Goal: Check status: Check status

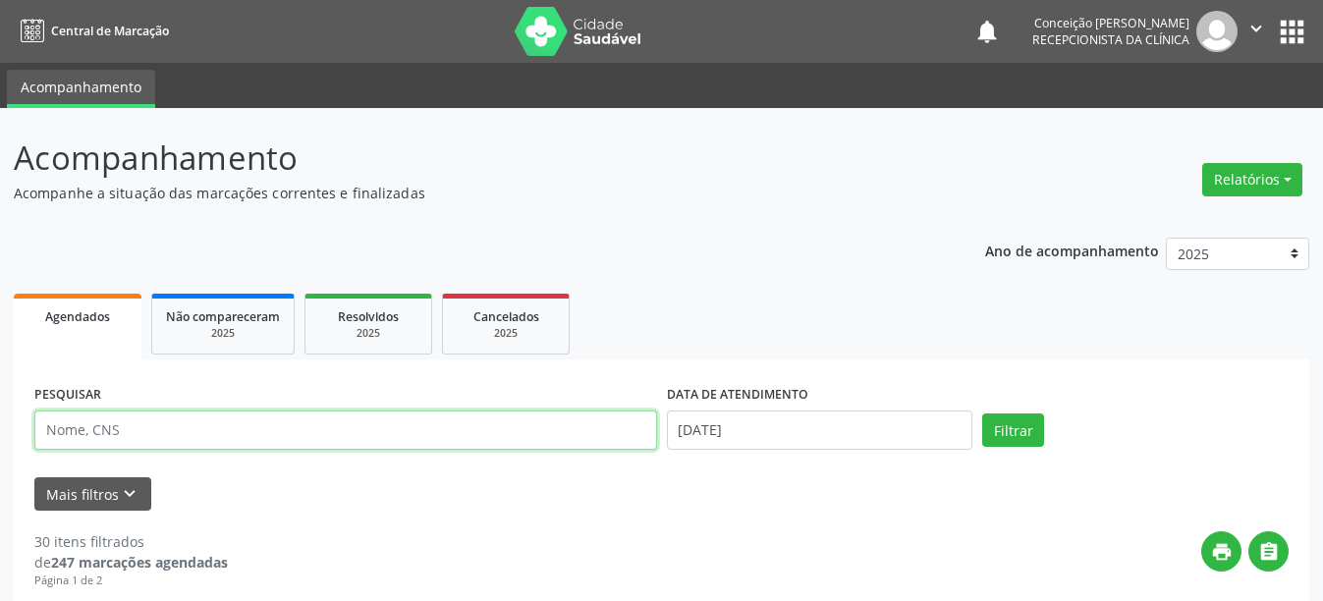
click at [175, 434] on input "text" at bounding box center [345, 430] width 623 height 39
type input "709605612743478"
click at [982, 414] on button "Filtrar" at bounding box center [1013, 430] width 62 height 33
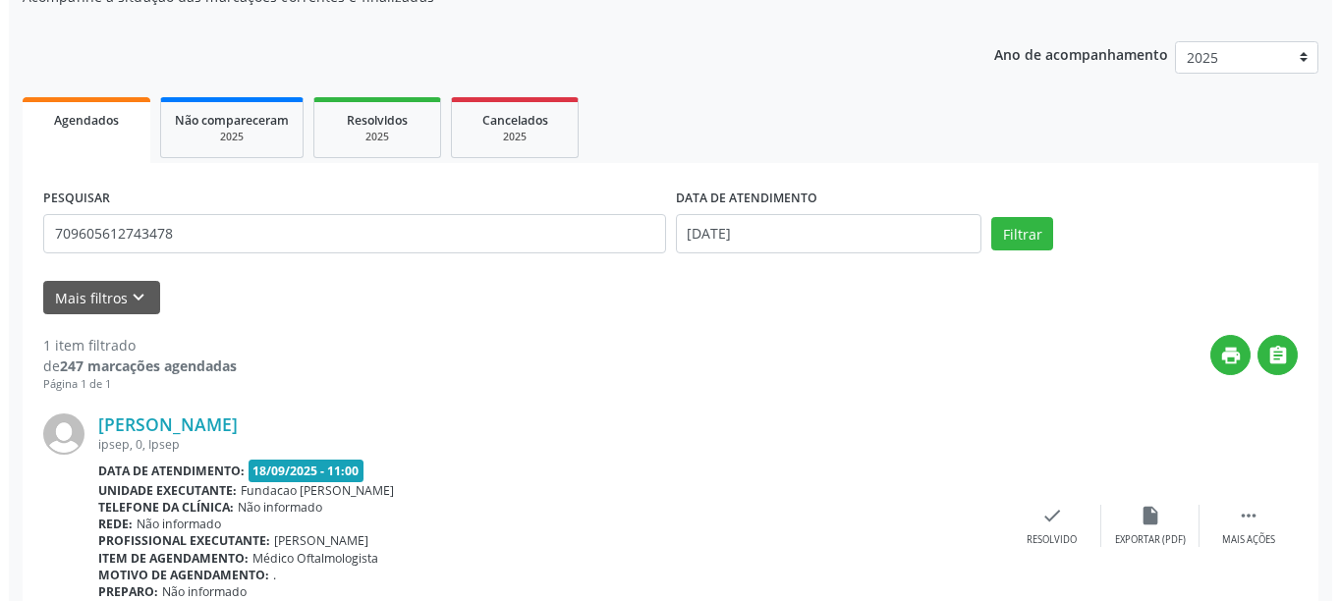
scroll to position [288, 0]
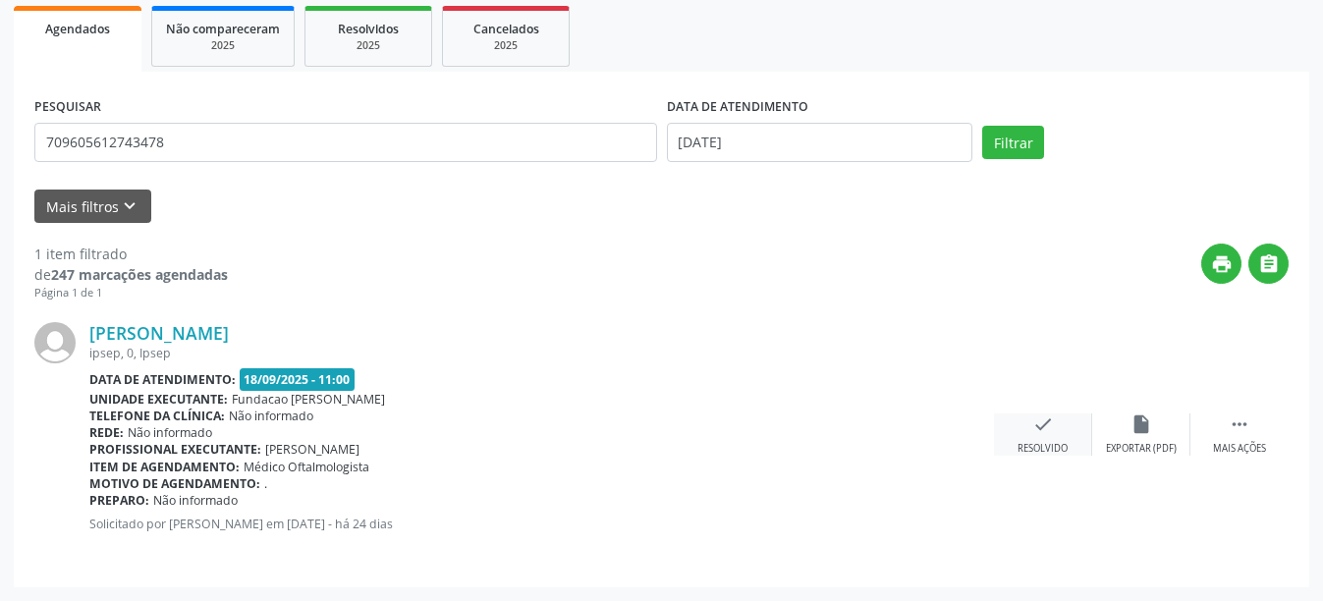
click at [1055, 443] on div "Resolvido" at bounding box center [1043, 449] width 50 height 14
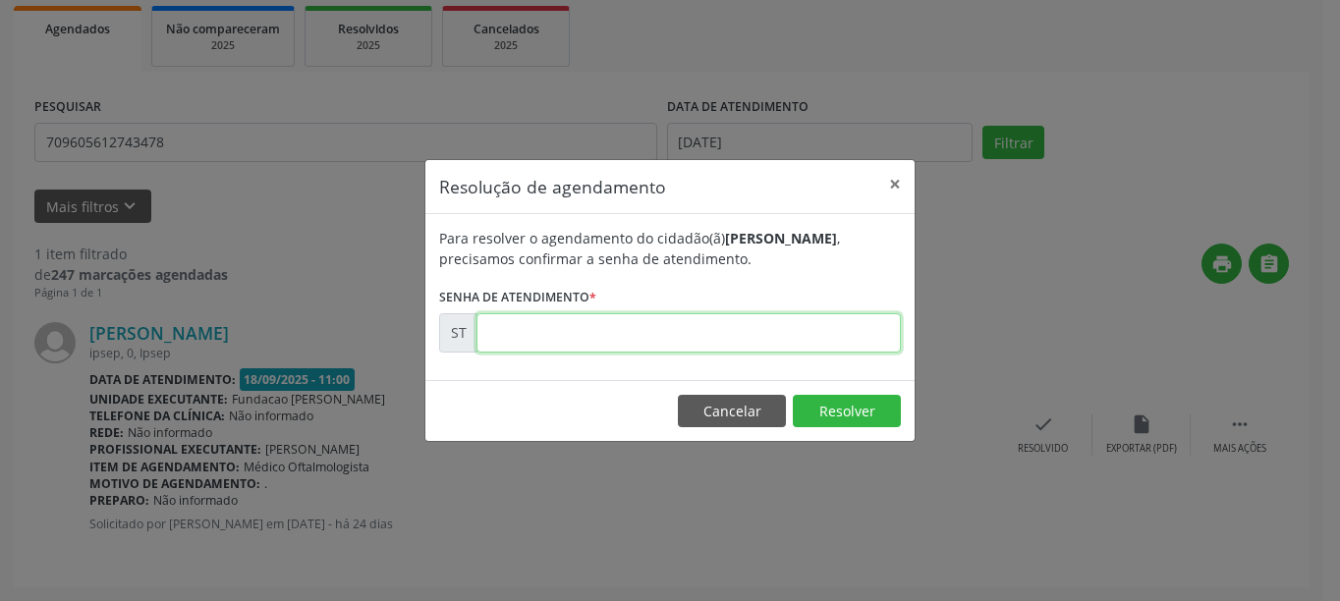
click at [538, 325] on input "text" at bounding box center [688, 332] width 424 height 39
type input "00018042"
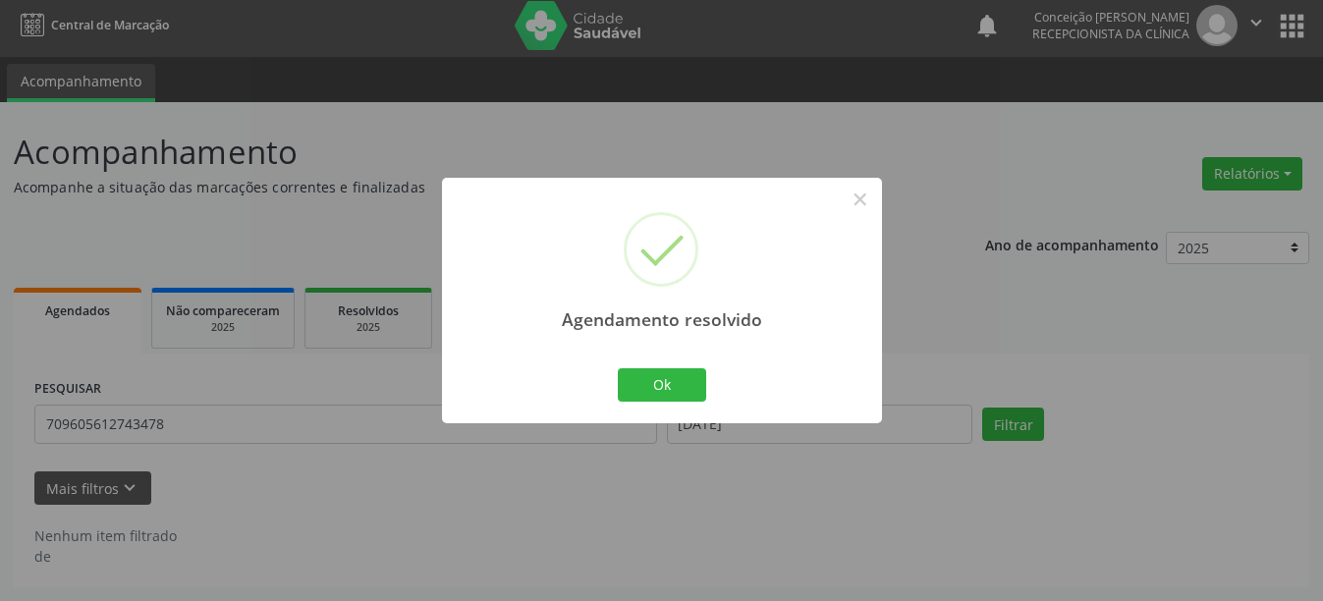
scroll to position [6, 0]
click at [637, 391] on button "Ok" at bounding box center [662, 384] width 88 height 33
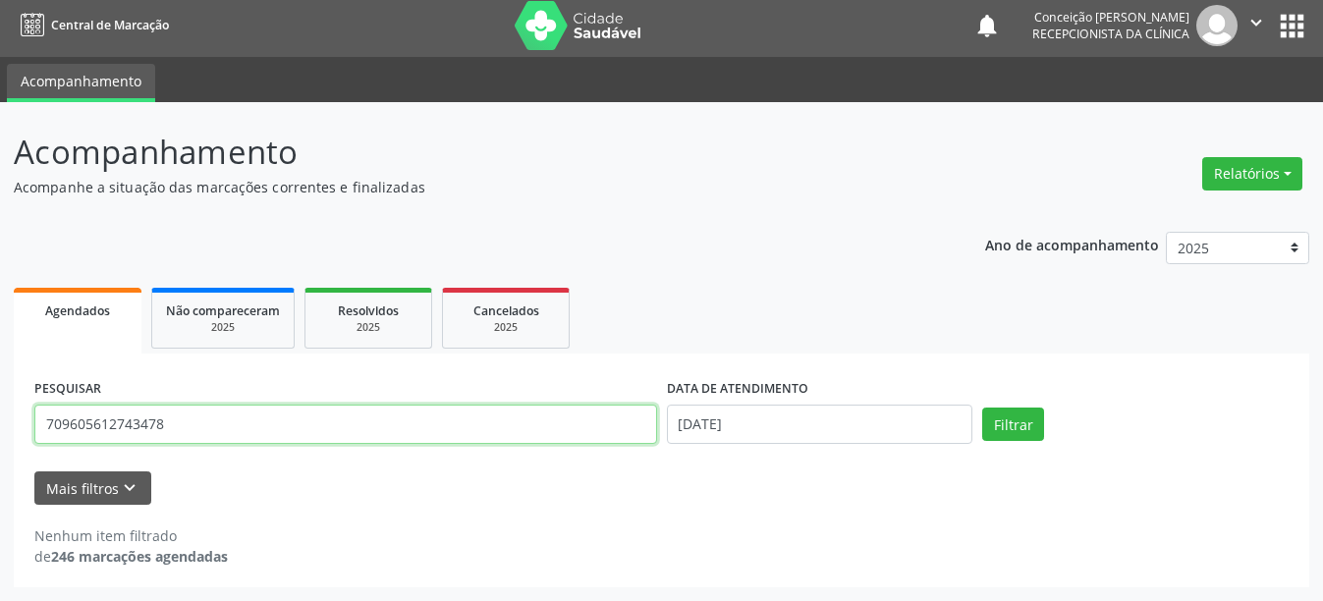
drag, startPoint x: 186, startPoint y: 429, endPoint x: 0, endPoint y: 421, distance: 185.8
click at [0, 421] on div "Acompanhamento Acompanhe a situação das marcações correntes e finalizadas Relat…" at bounding box center [661, 351] width 1323 height 499
type input "707001804135838"
click at [982, 408] on button "Filtrar" at bounding box center [1013, 424] width 62 height 33
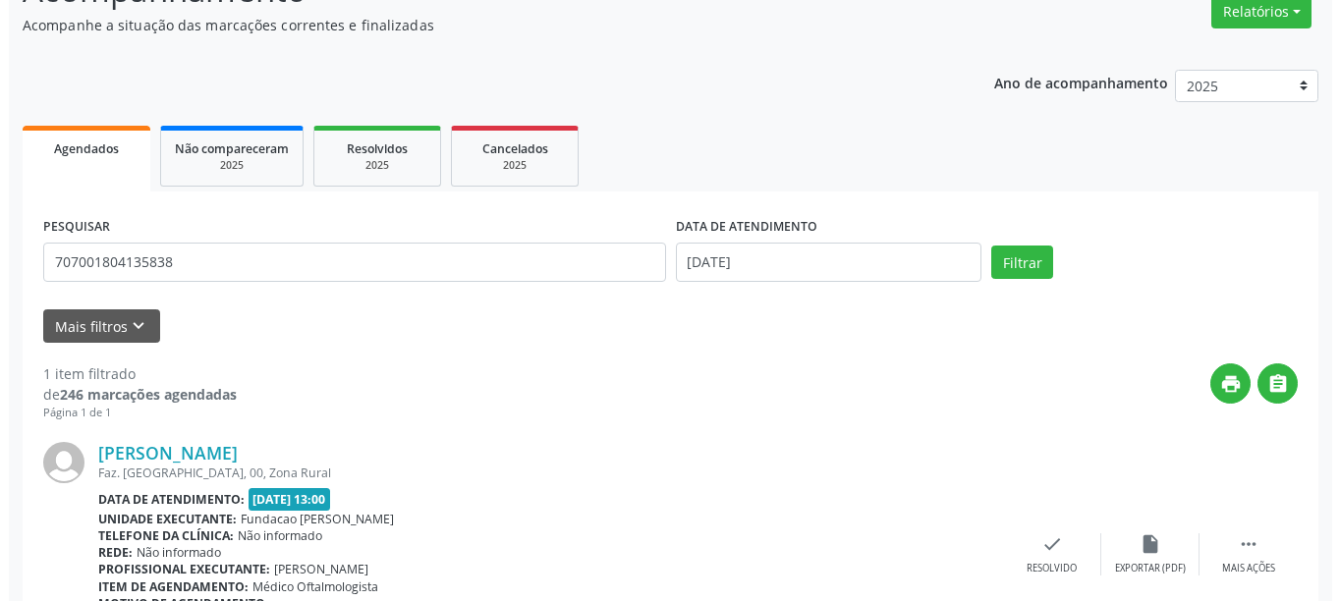
scroll to position [288, 0]
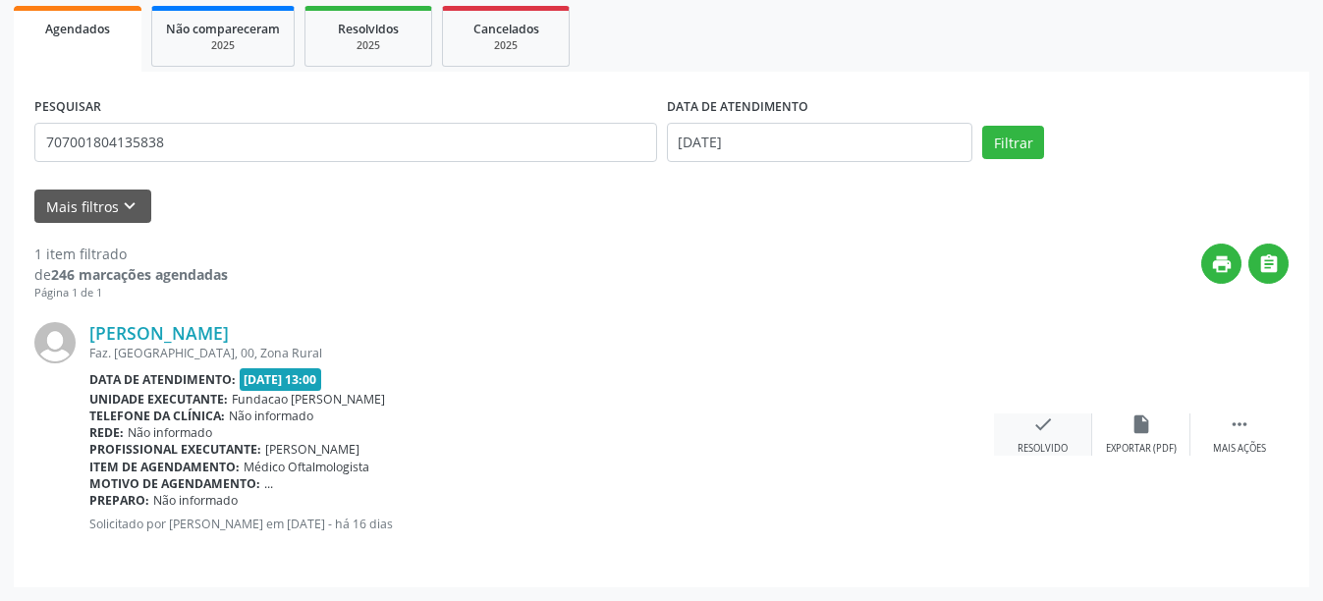
click at [1065, 426] on div "check Resolvido" at bounding box center [1043, 435] width 98 height 42
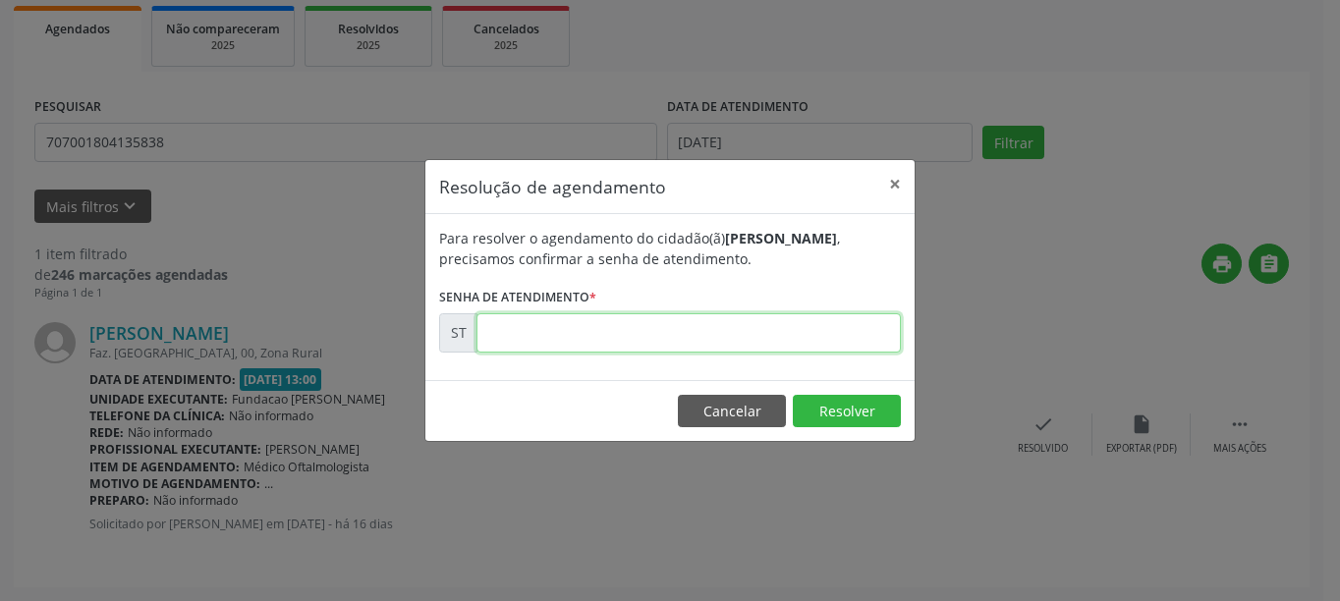
click at [703, 339] on input "text" at bounding box center [688, 332] width 424 height 39
type input "00020861"
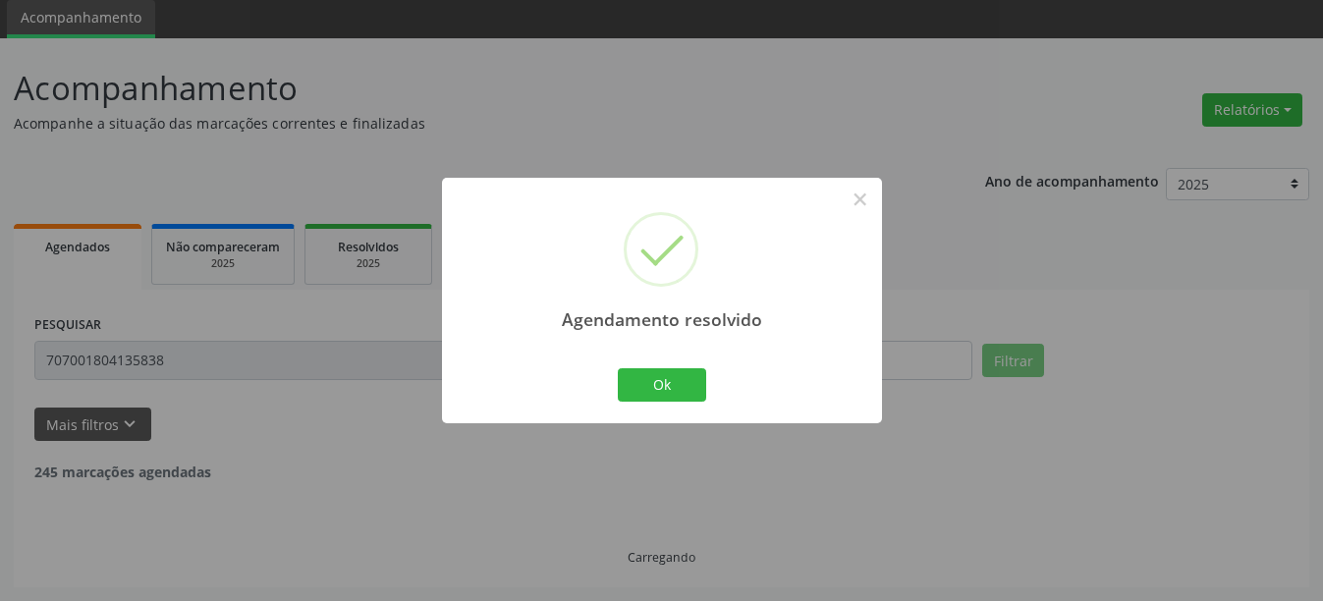
scroll to position [6, 0]
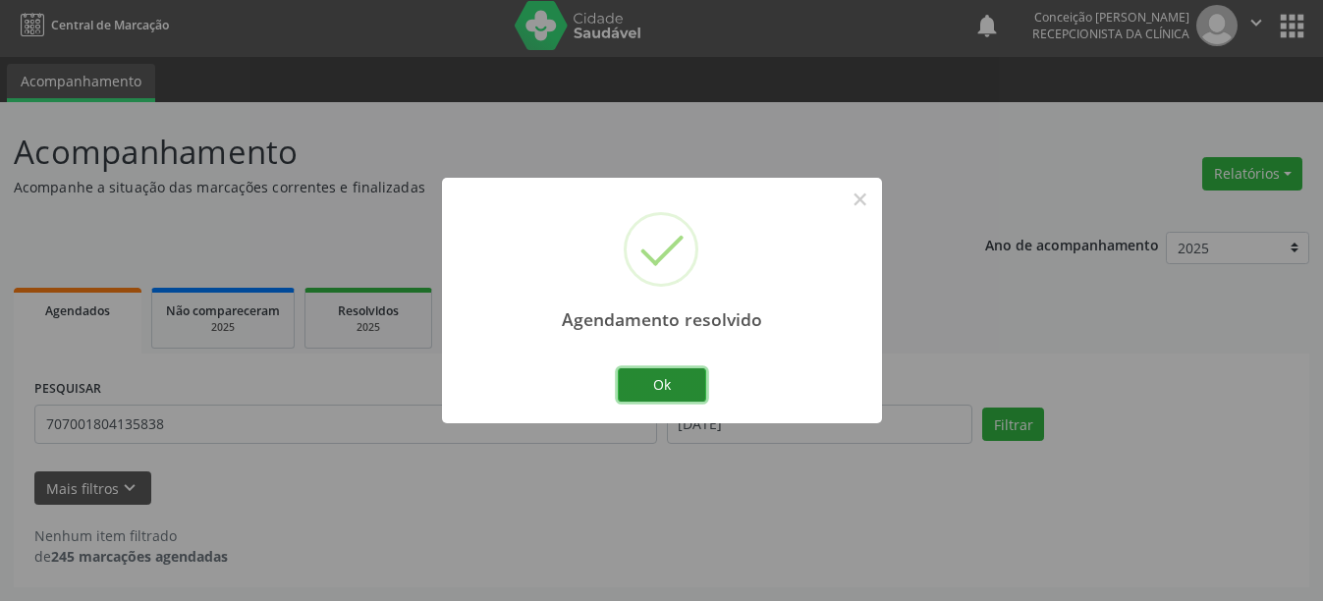
click at [688, 376] on button "Ok" at bounding box center [662, 384] width 88 height 33
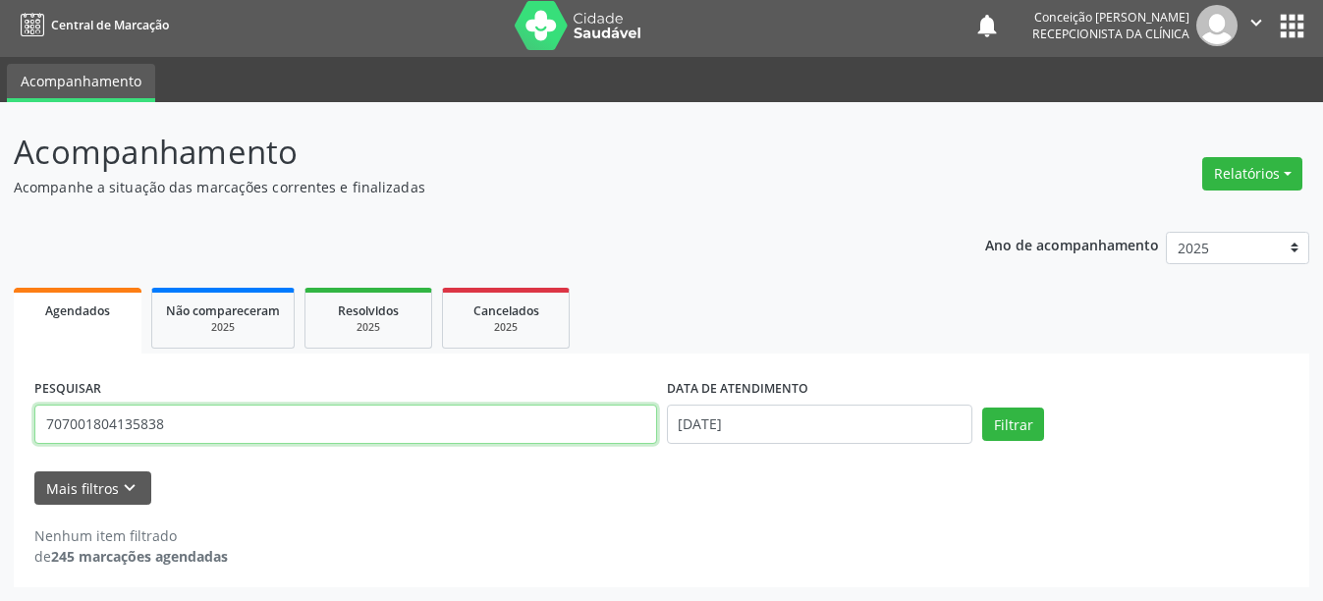
drag, startPoint x: 166, startPoint y: 426, endPoint x: 0, endPoint y: 409, distance: 166.9
click at [0, 409] on div "Acompanhamento Acompanhe a situação das marcações correntes e finalizadas Relat…" at bounding box center [661, 351] width 1323 height 499
type input "898004197663856"
click at [982, 408] on button "Filtrar" at bounding box center [1013, 424] width 62 height 33
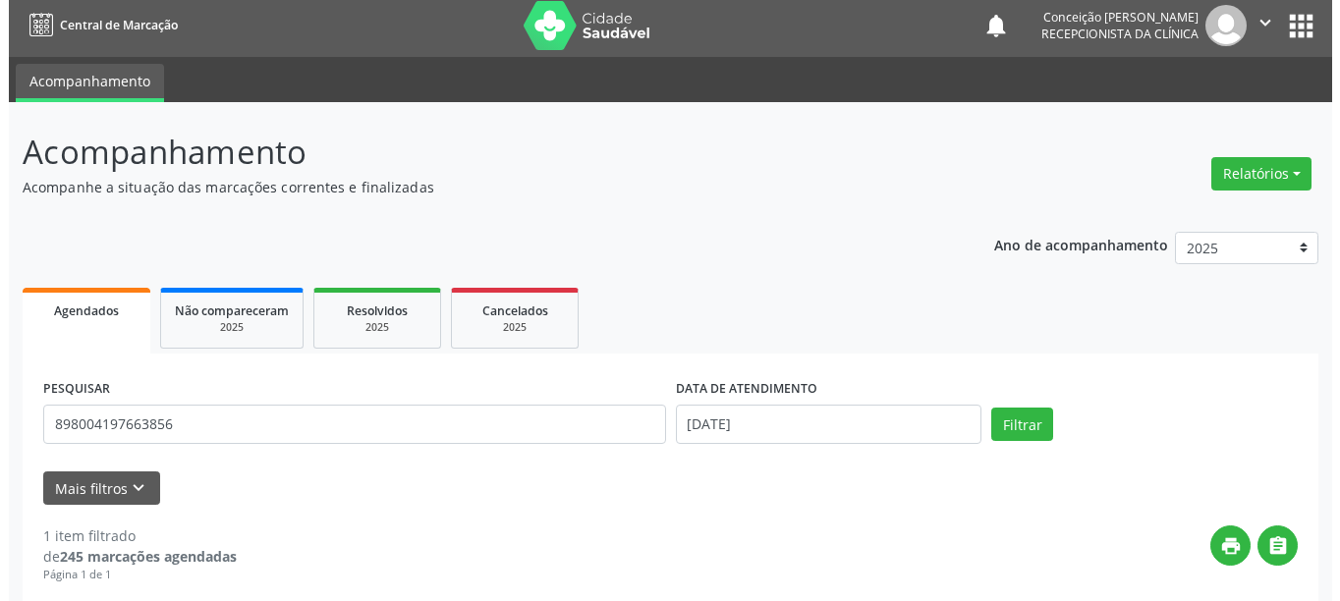
scroll to position [288, 0]
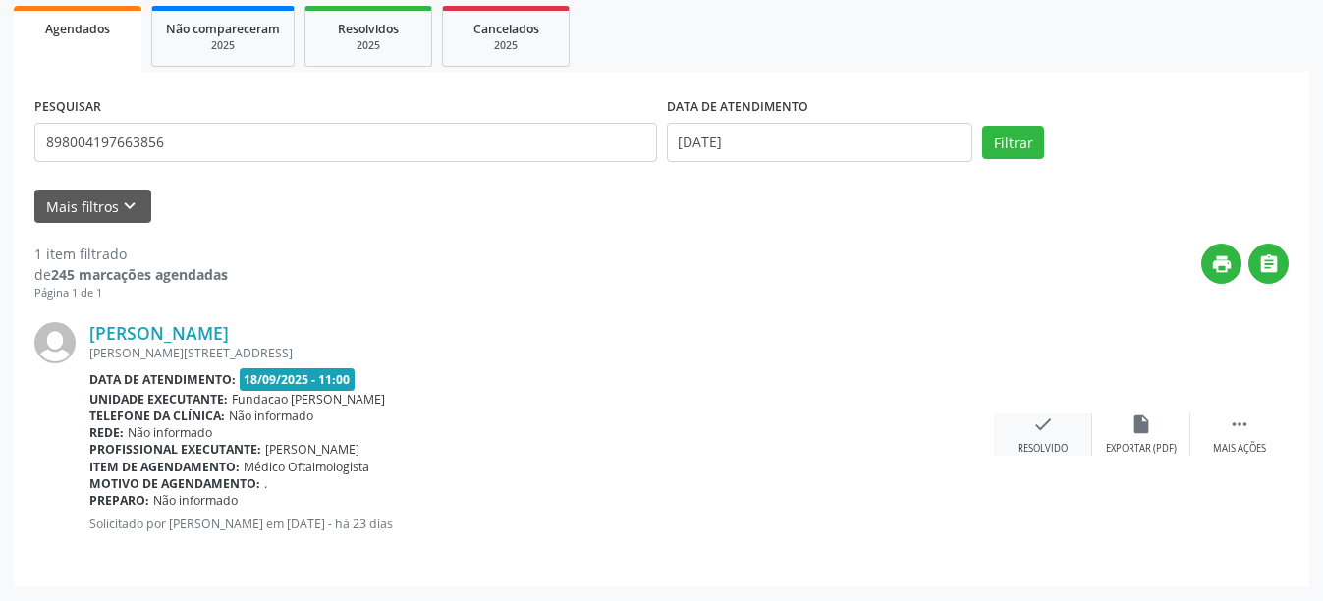
click at [1024, 440] on div "check Resolvido" at bounding box center [1043, 435] width 98 height 42
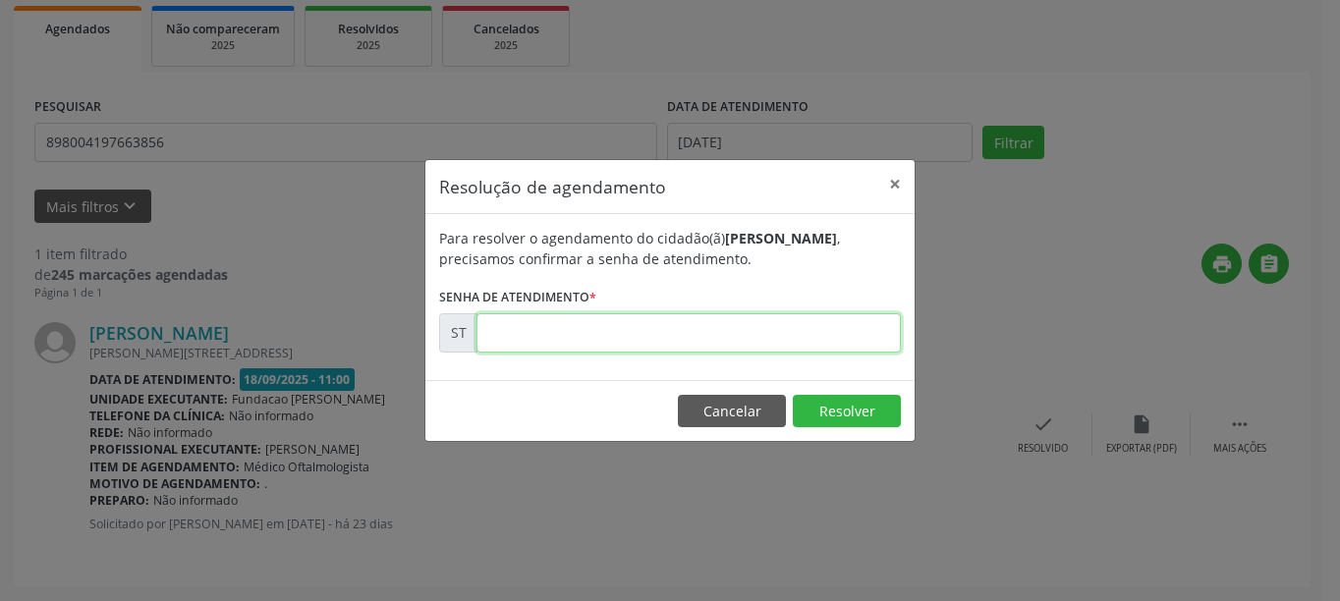
click at [719, 329] on input "text" at bounding box center [688, 332] width 424 height 39
type input "00018773"
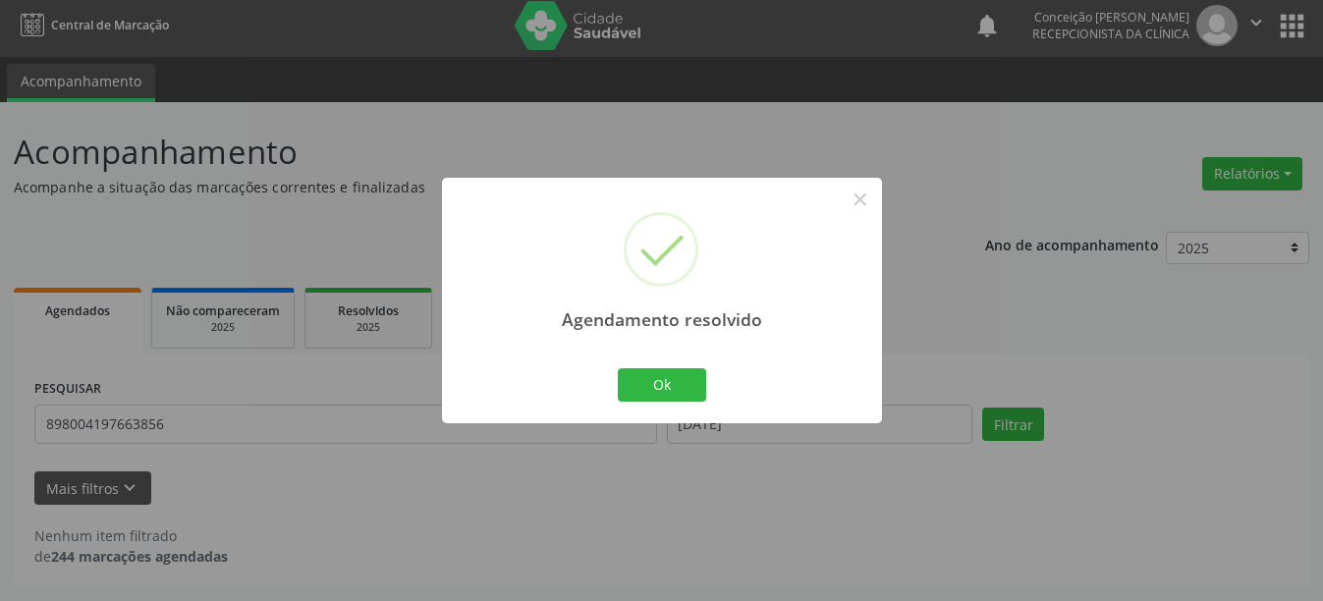
scroll to position [6, 0]
click at [674, 381] on button "Ok" at bounding box center [662, 384] width 88 height 33
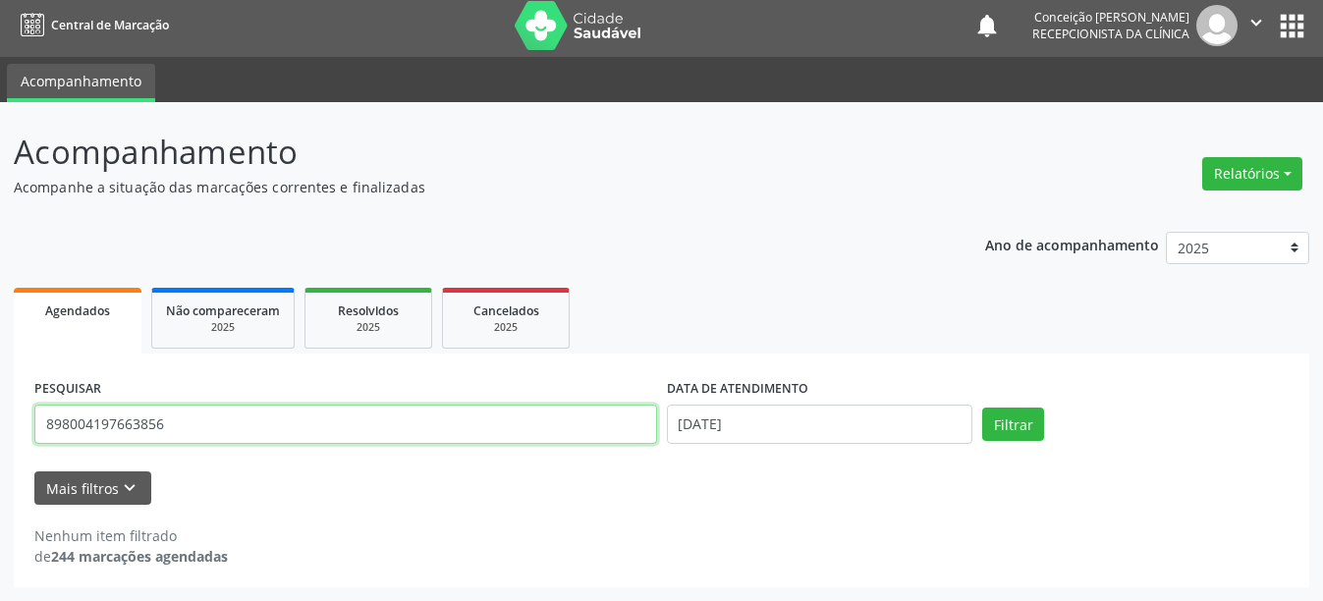
drag, startPoint x: 182, startPoint y: 425, endPoint x: 0, endPoint y: 431, distance: 181.8
click at [0, 431] on div "Acompanhamento Acompanhe a situação das marcações correntes e finalizadas Relat…" at bounding box center [661, 351] width 1323 height 499
type input "705203435794279"
click at [982, 408] on button "Filtrar" at bounding box center [1013, 424] width 62 height 33
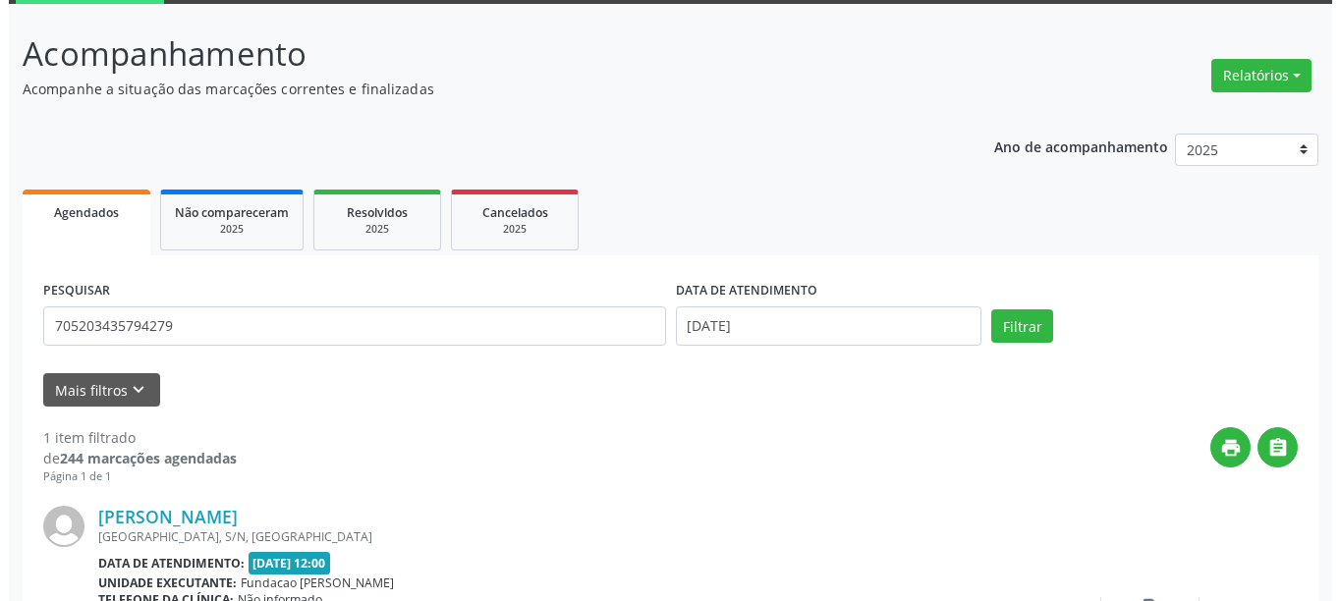
scroll to position [288, 0]
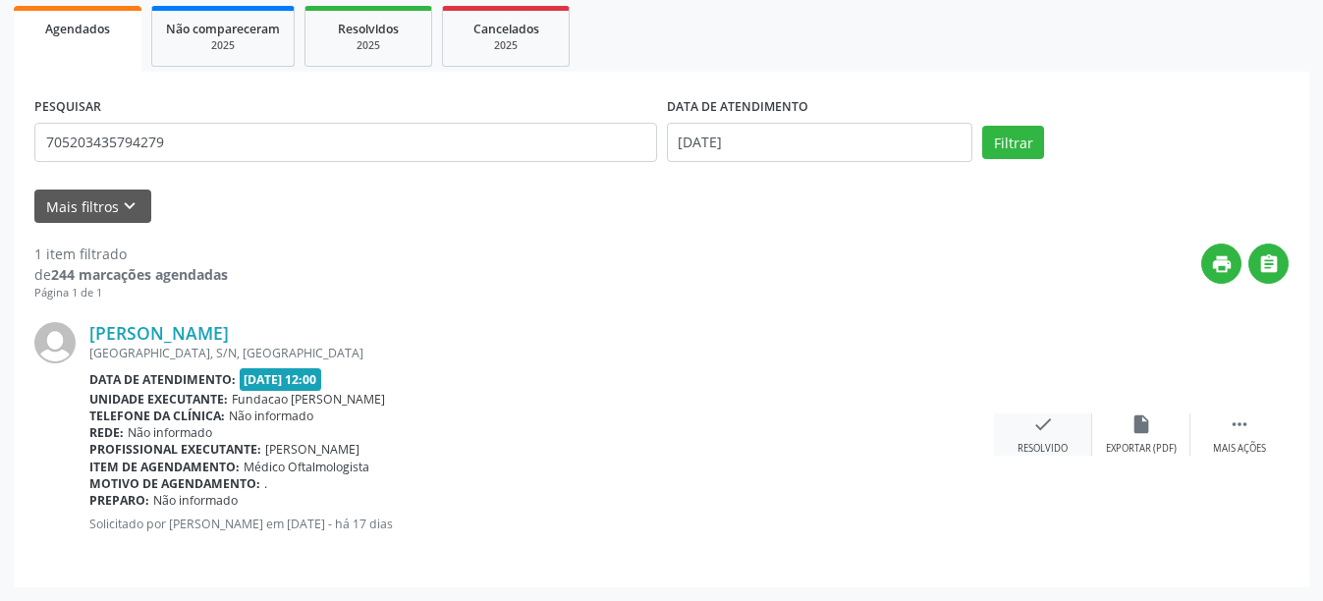
click at [1045, 423] on icon "check" at bounding box center [1043, 425] width 22 height 22
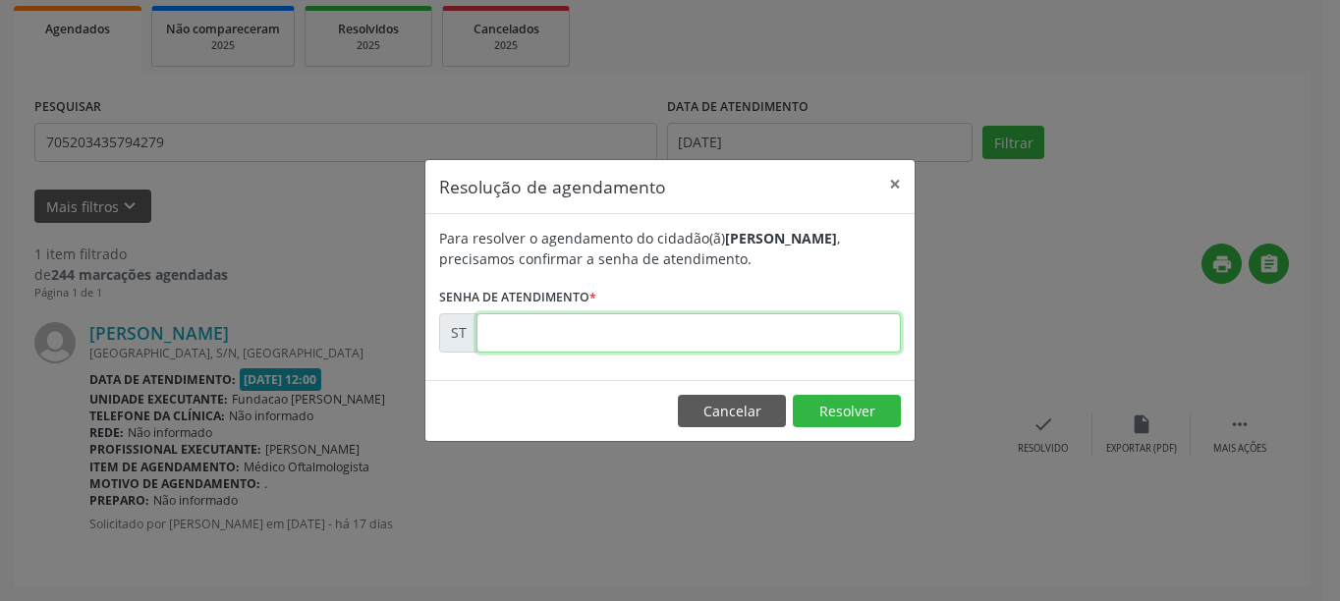
click at [666, 342] on input "text" at bounding box center [688, 332] width 424 height 39
type input "00020474"
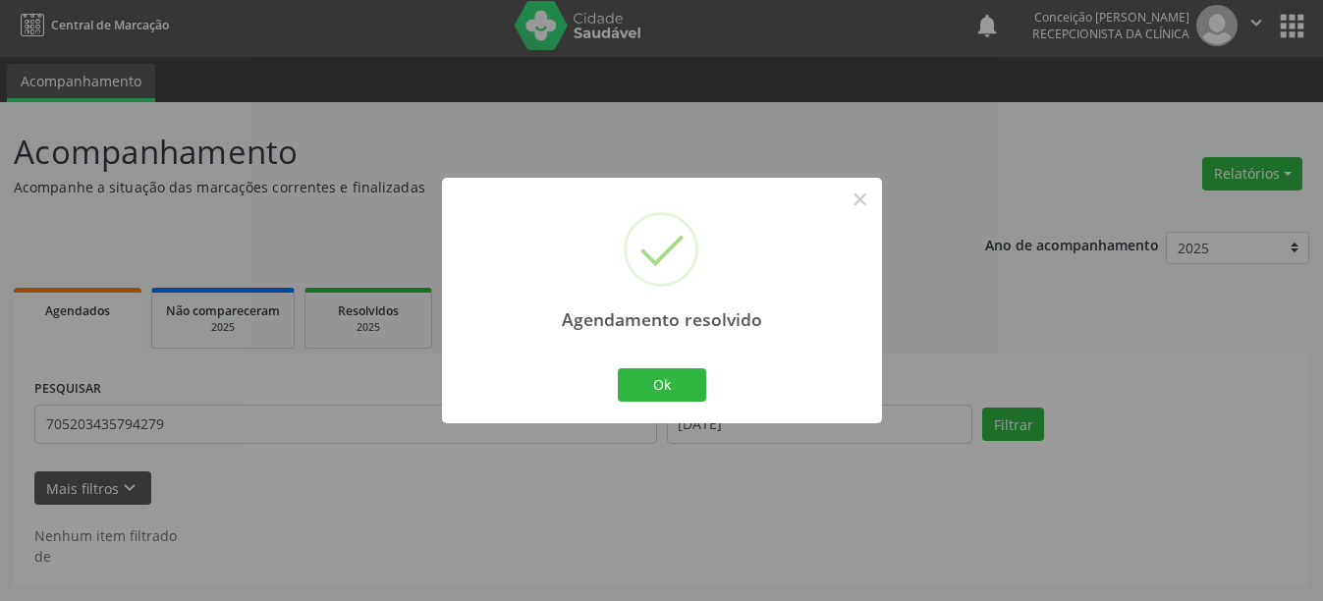
scroll to position [6, 0]
click at [682, 372] on button "Ok" at bounding box center [662, 384] width 88 height 33
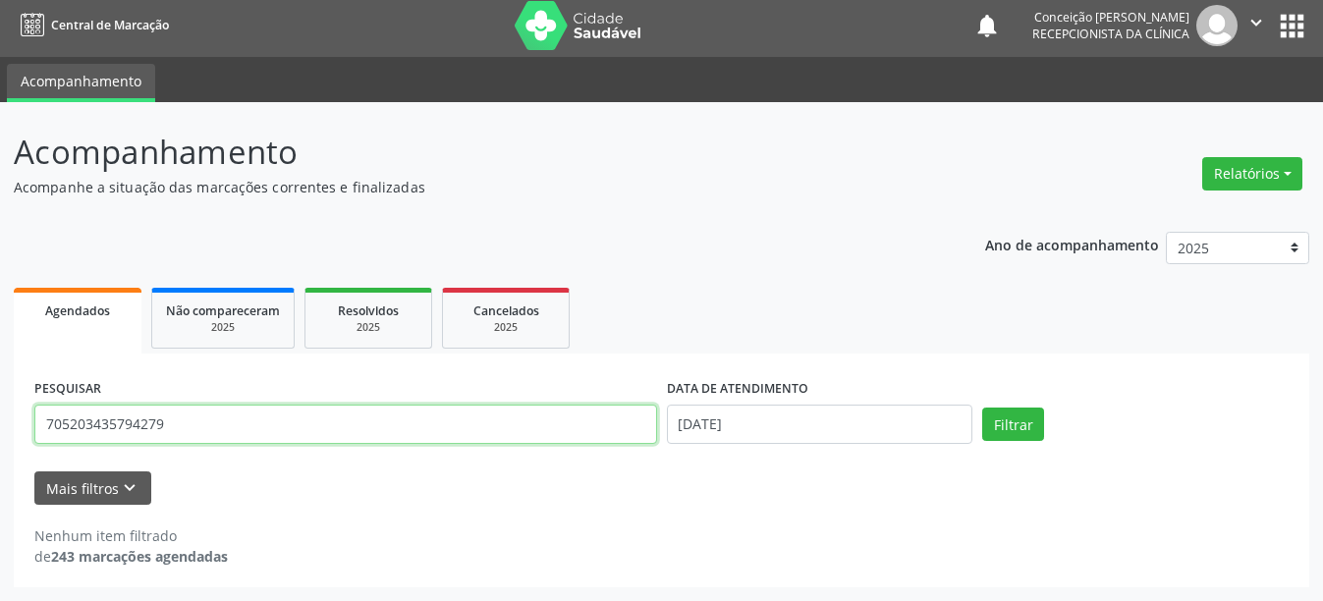
drag, startPoint x: 181, startPoint y: 422, endPoint x: 0, endPoint y: 447, distance: 182.4
click at [0, 447] on div "Acompanhamento Acompanhe a situação das marcações correntes e finalizadas Relat…" at bounding box center [661, 351] width 1323 height 499
type input "898003409082893"
click at [982, 408] on button "Filtrar" at bounding box center [1013, 424] width 62 height 33
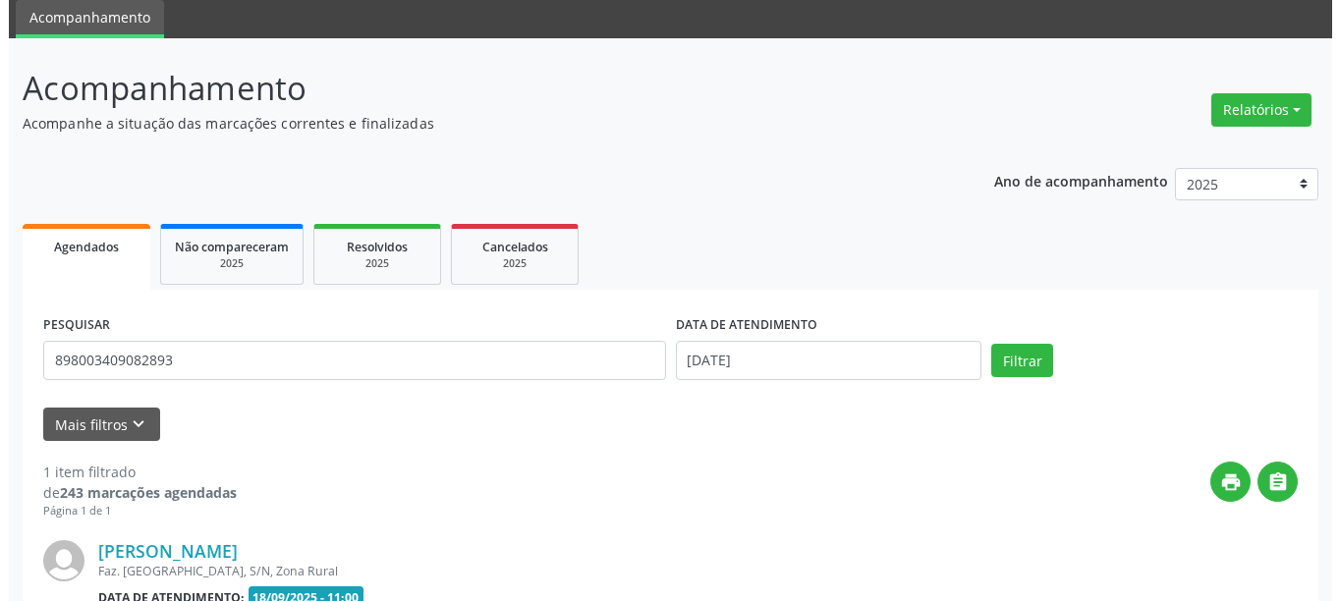
scroll to position [266, 0]
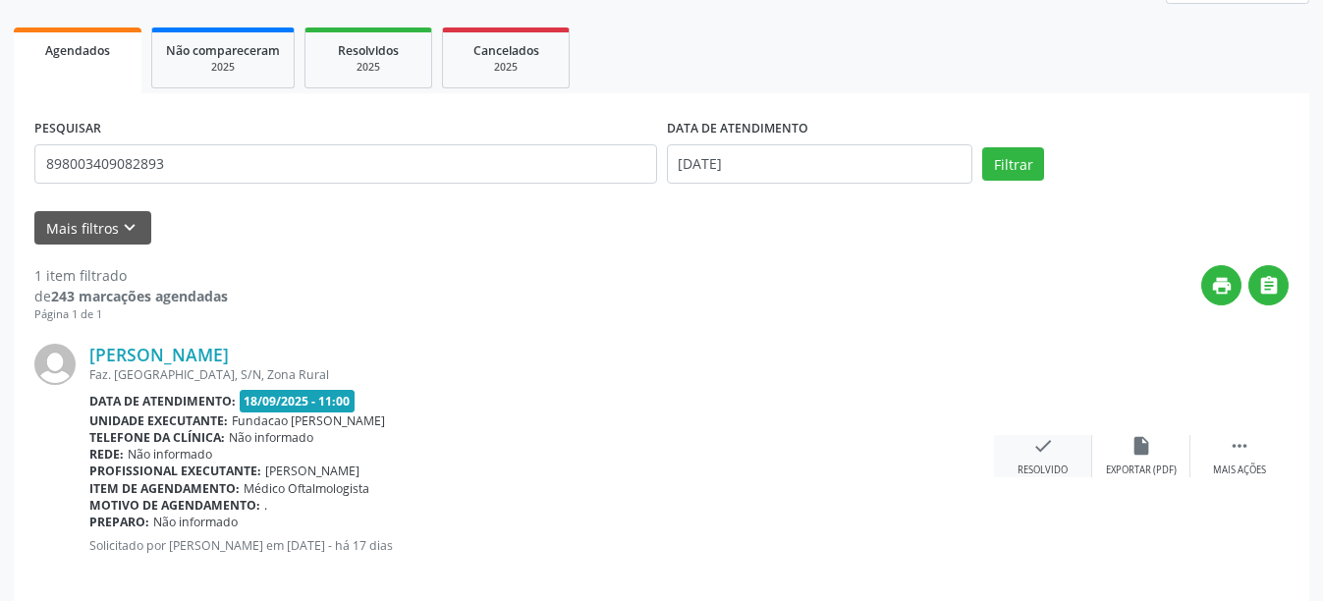
click at [1056, 466] on div "Resolvido" at bounding box center [1043, 471] width 50 height 14
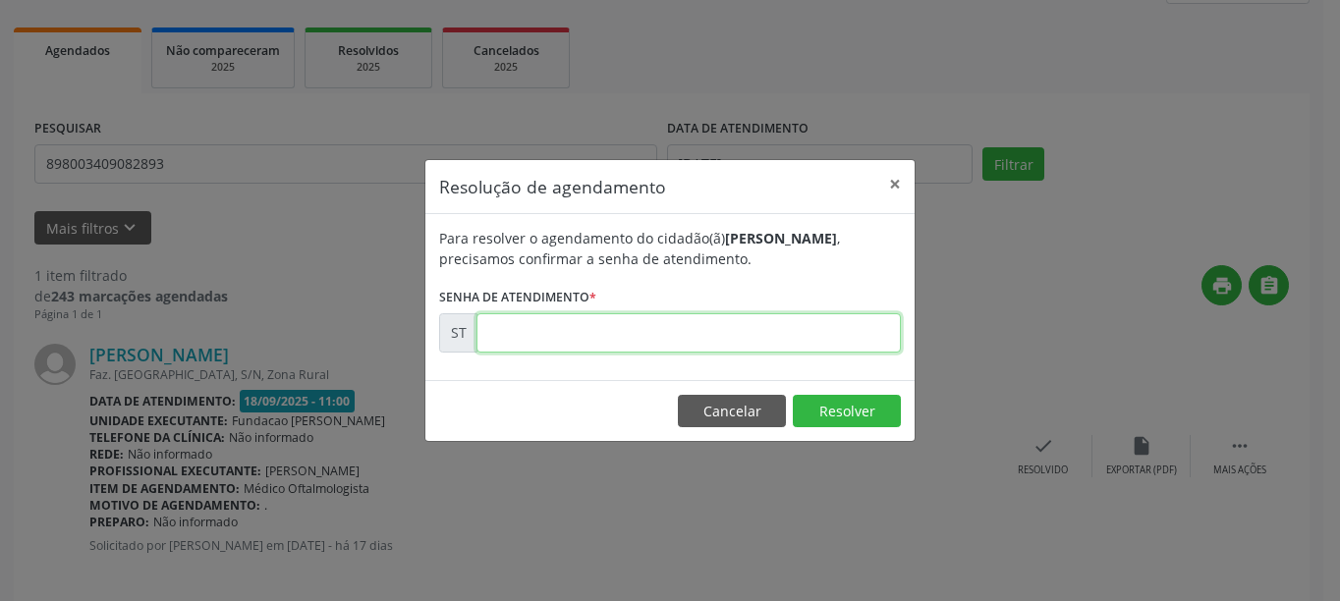
click at [662, 328] on input "text" at bounding box center [688, 332] width 424 height 39
type input "00020424"
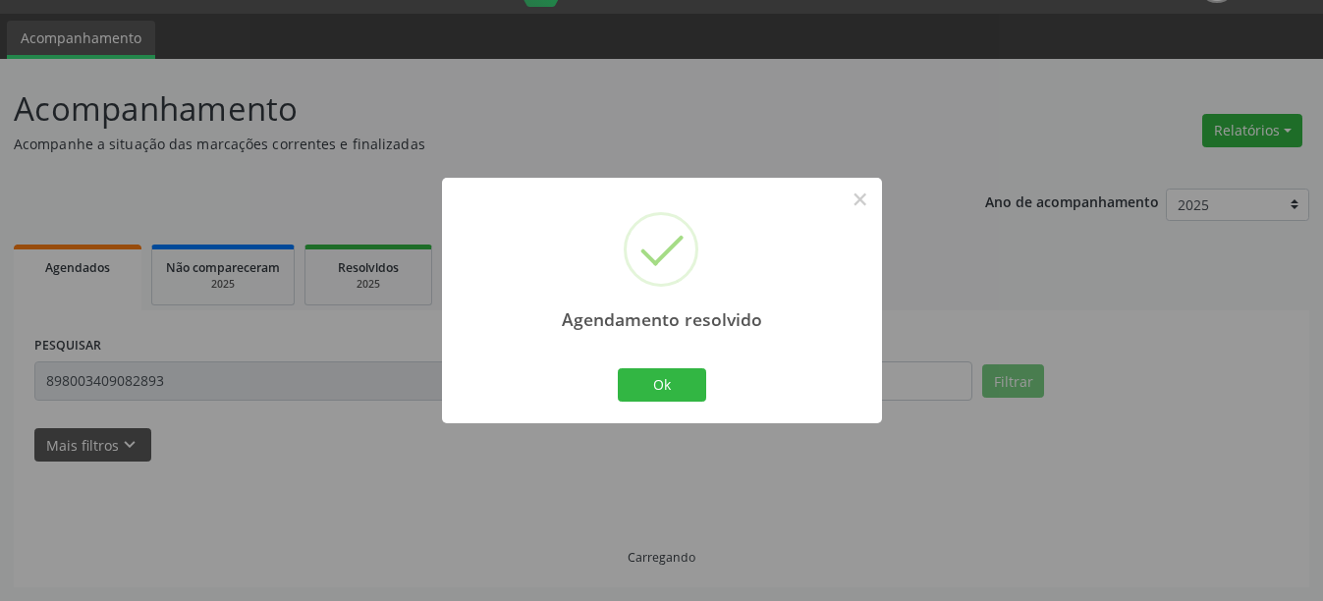
scroll to position [6, 0]
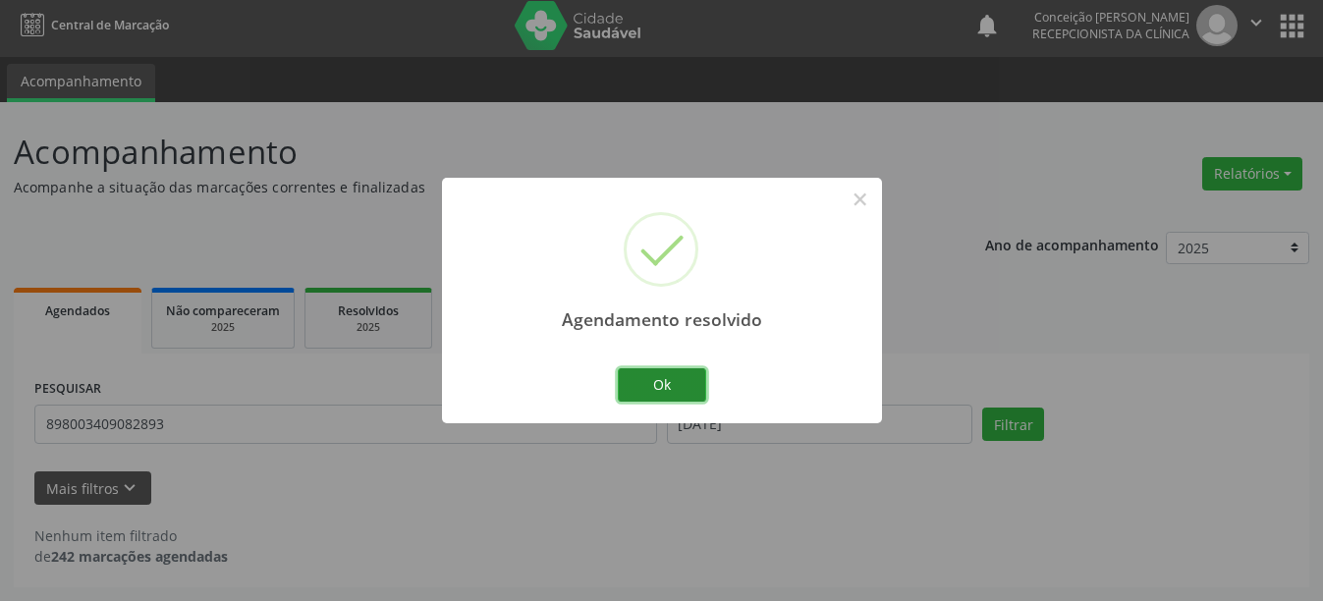
click at [689, 377] on button "Ok" at bounding box center [662, 384] width 88 height 33
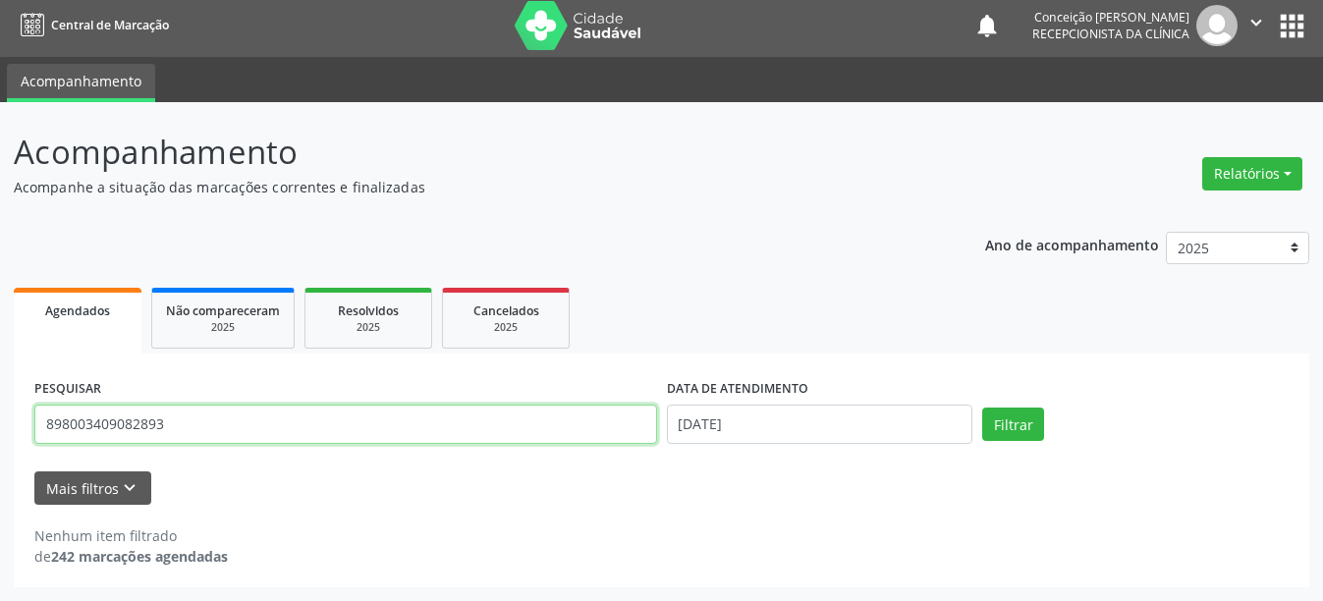
drag, startPoint x: 227, startPoint y: 427, endPoint x: 0, endPoint y: 427, distance: 226.9
click at [0, 427] on div "Acompanhamento Acompanhe a situação das marcações correntes e finalizadas Relat…" at bounding box center [661, 351] width 1323 height 499
type input "162525314730008"
click at [982, 408] on button "Filtrar" at bounding box center [1013, 424] width 62 height 33
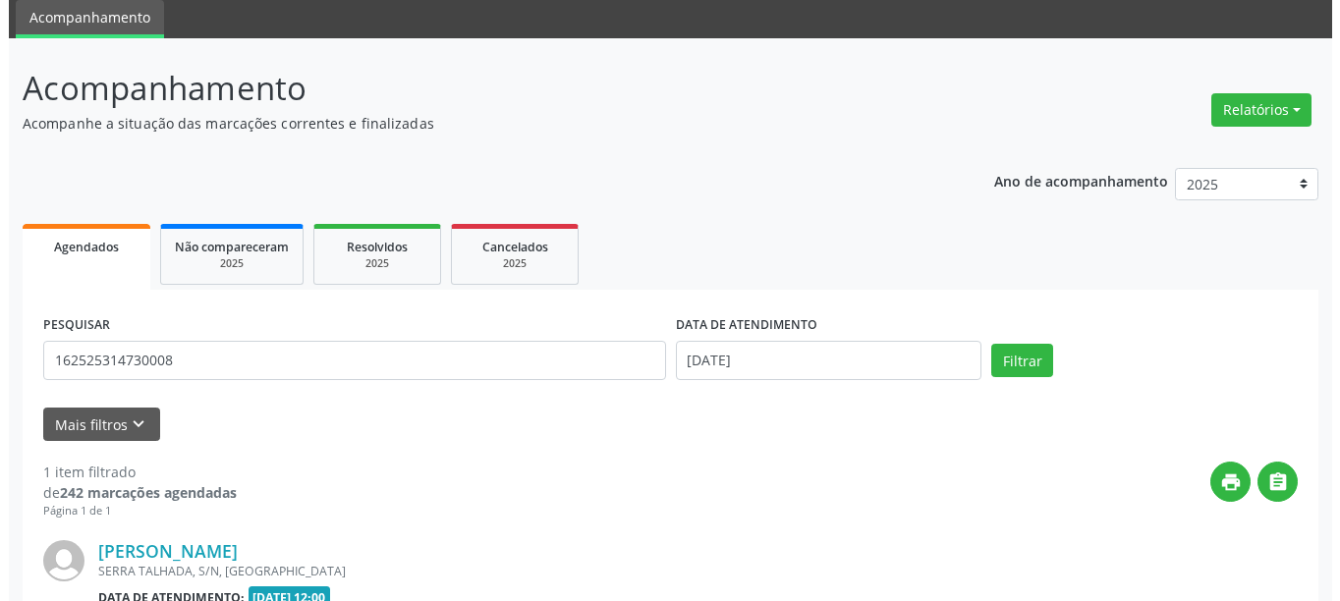
scroll to position [266, 0]
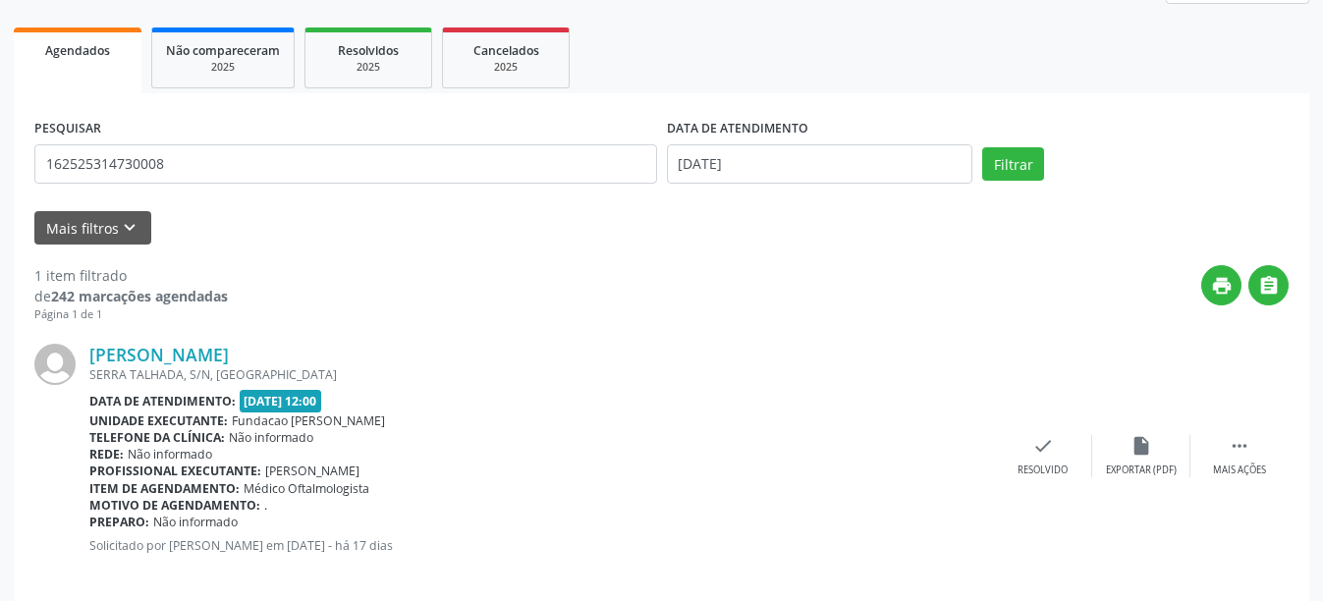
click at [1055, 484] on div "[PERSON_NAME] [GEOGRAPHIC_DATA], S/N, [GEOGRAPHIC_DATA] Data de atendimento: [D…" at bounding box center [661, 455] width 1254 height 265
click at [1055, 461] on div "check Resolvido" at bounding box center [1043, 456] width 98 height 42
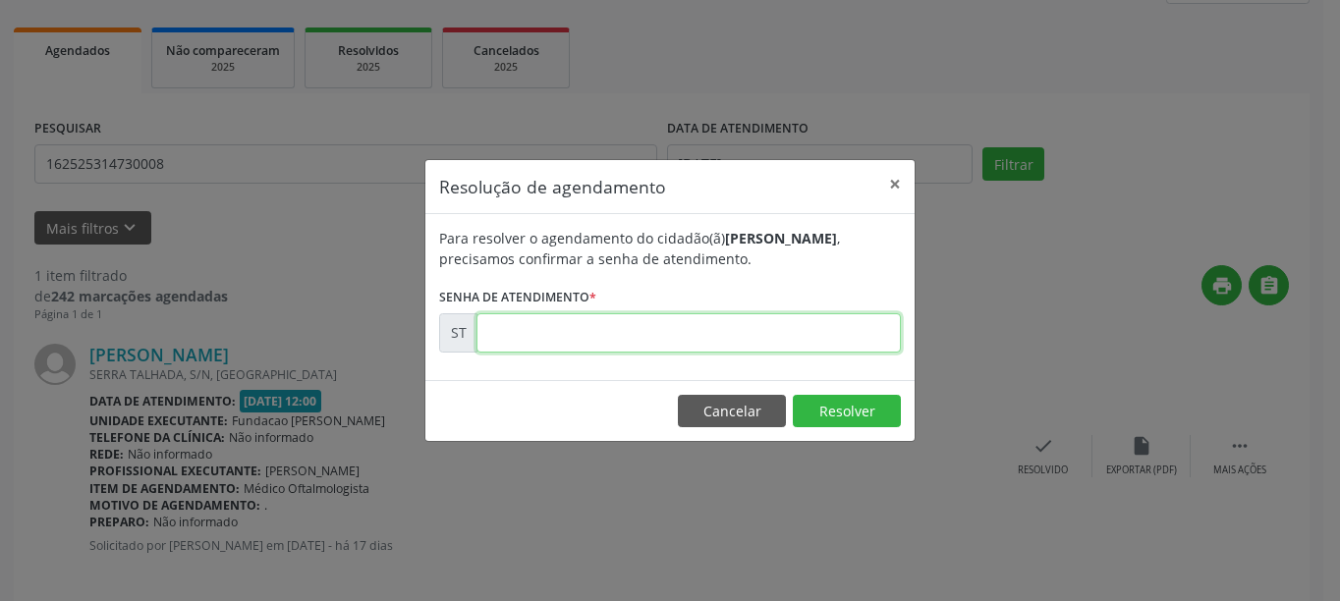
click at [639, 334] on input "text" at bounding box center [688, 332] width 424 height 39
type input "00020632"
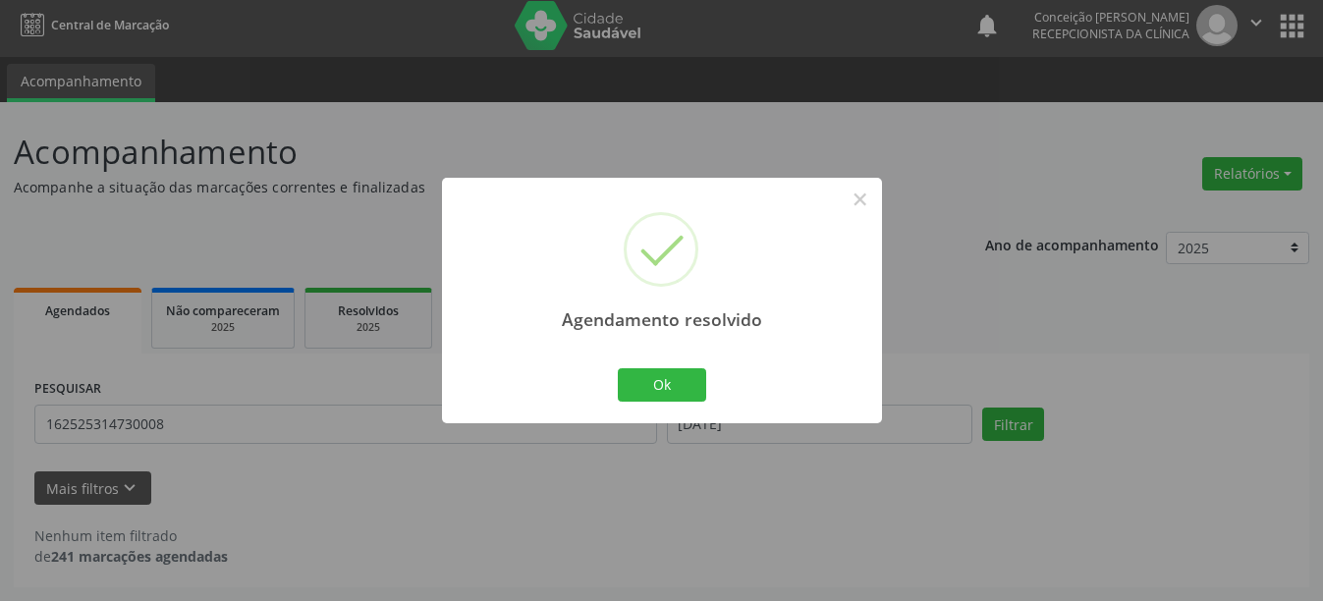
scroll to position [6, 0]
click at [662, 381] on button "Ok" at bounding box center [662, 384] width 88 height 33
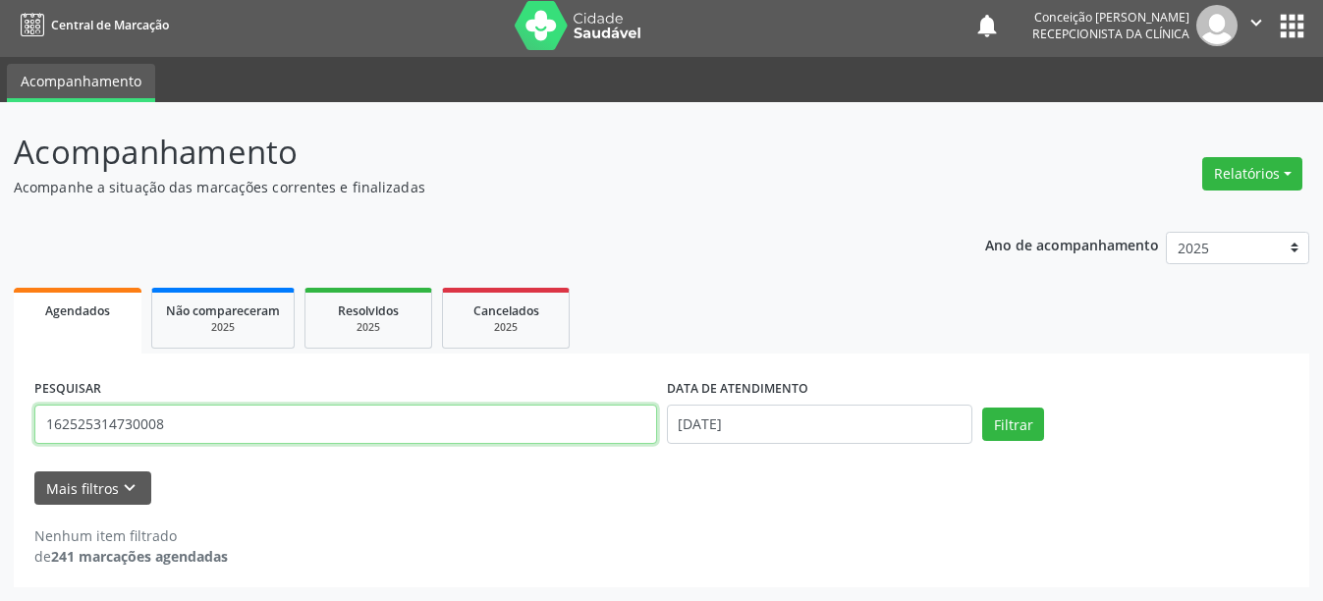
drag, startPoint x: 156, startPoint y: 429, endPoint x: 0, endPoint y: 416, distance: 156.8
click at [0, 416] on div "Acompanhamento Acompanhe a situação das marcações correntes e finalizadas Relat…" at bounding box center [661, 351] width 1323 height 499
type input "702809101841363"
click at [982, 408] on button "Filtrar" at bounding box center [1013, 424] width 62 height 33
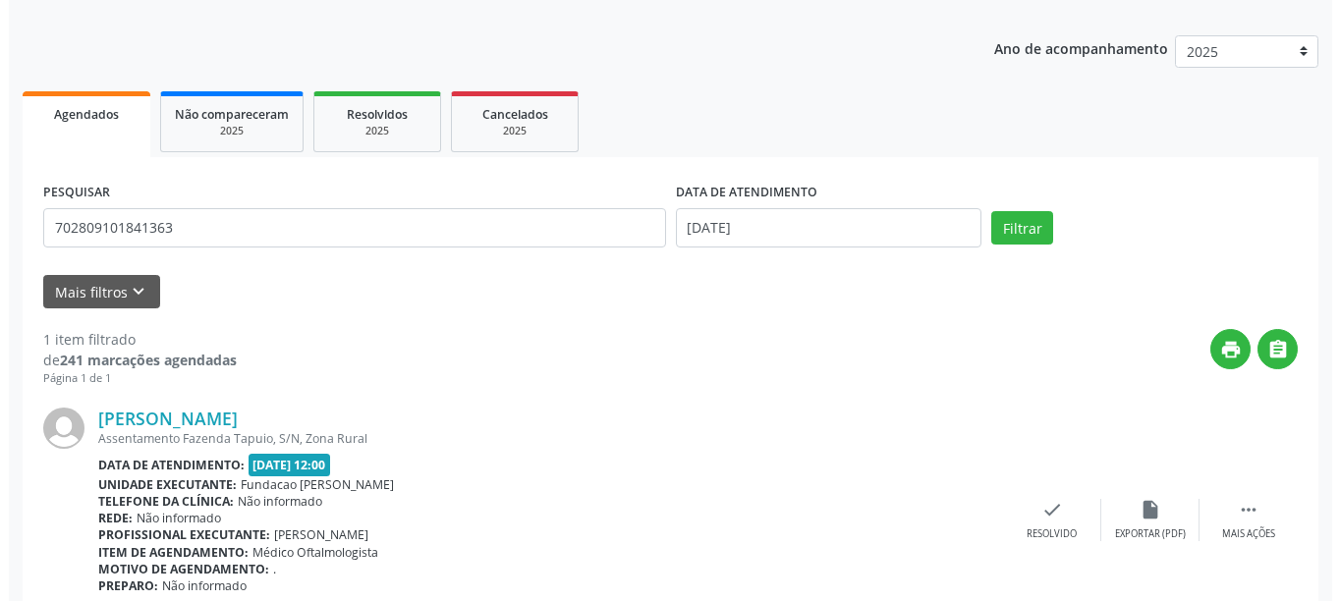
scroll to position [288, 0]
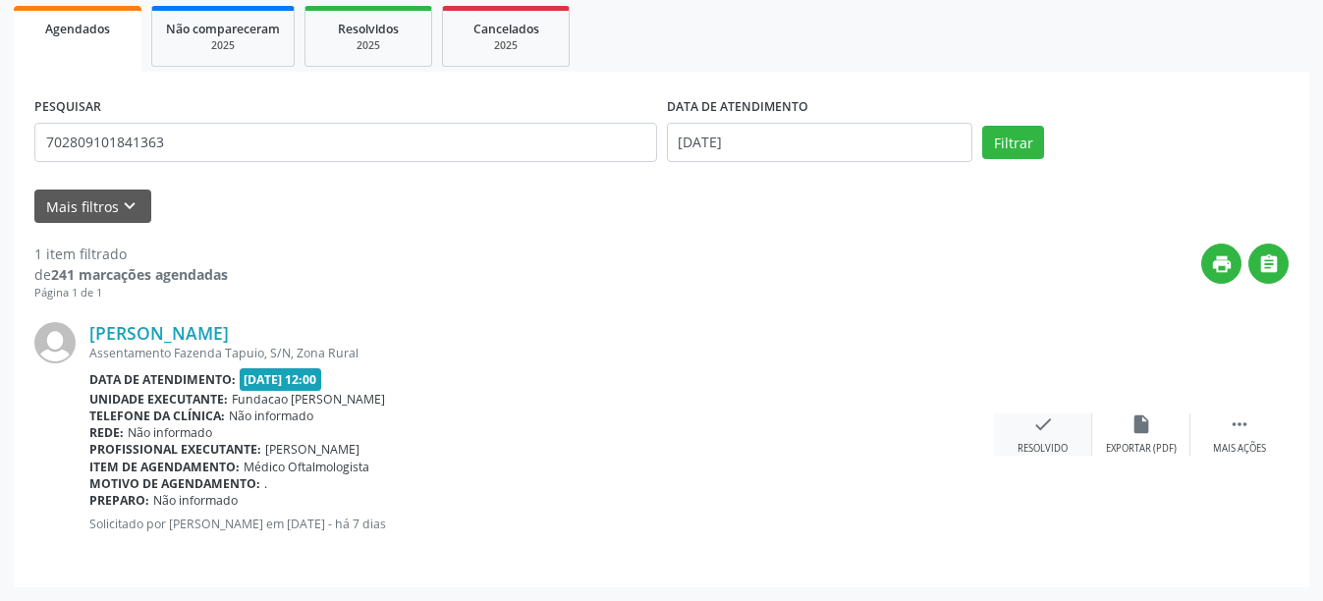
click at [1037, 435] on div "check Resolvido" at bounding box center [1043, 435] width 98 height 42
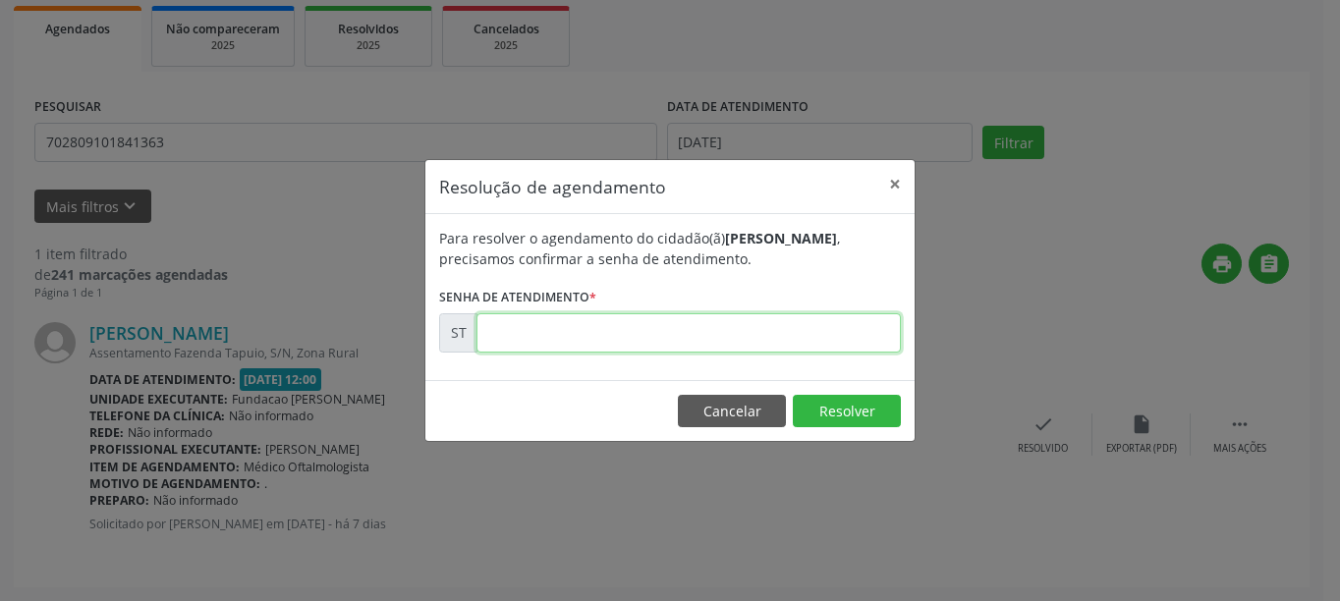
click at [711, 337] on input "text" at bounding box center [688, 332] width 424 height 39
type input "00021902"
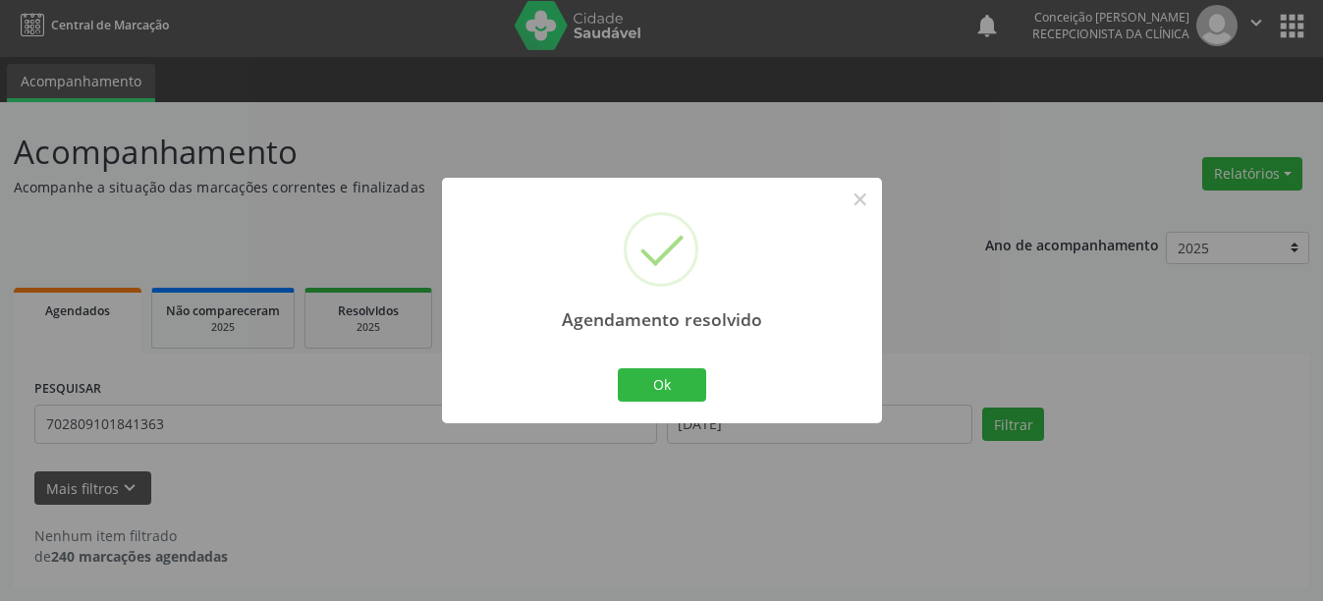
scroll to position [6, 0]
click at [689, 379] on button "Ok" at bounding box center [662, 384] width 88 height 33
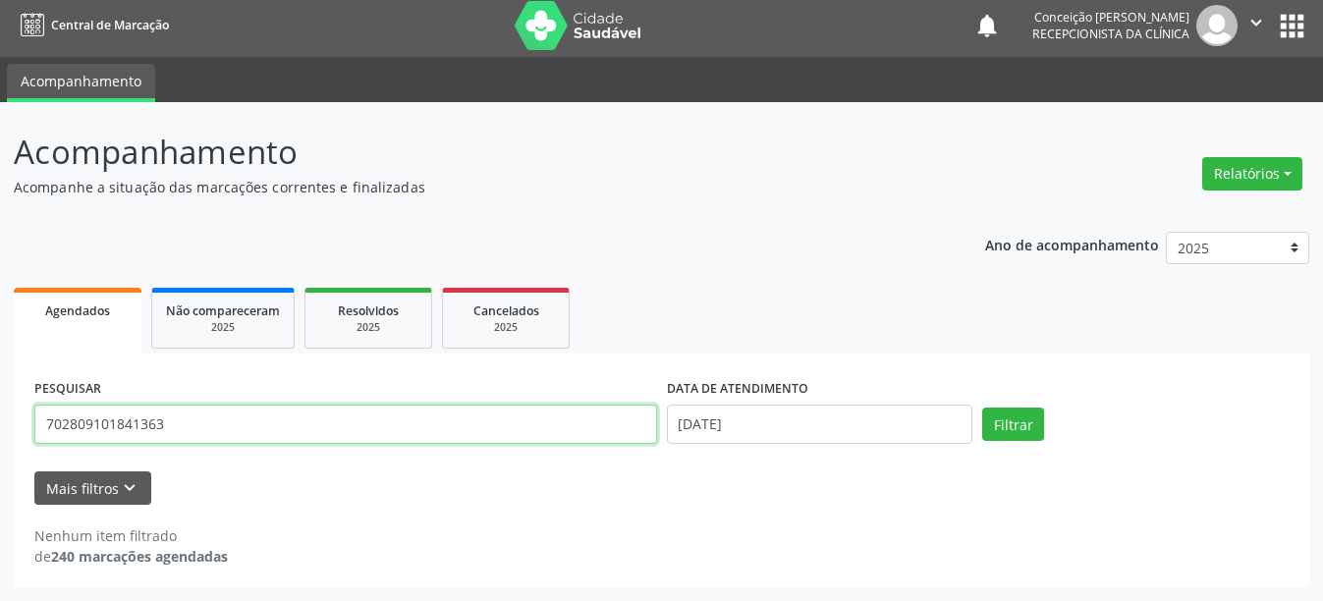
drag, startPoint x: 176, startPoint y: 424, endPoint x: 0, endPoint y: 428, distance: 175.9
click at [0, 428] on div "Acompanhamento Acompanhe a situação das marcações correntes e finalizadas Relat…" at bounding box center [661, 351] width 1323 height 499
type input "700905987068793"
click at [982, 408] on button "Filtrar" at bounding box center [1013, 424] width 62 height 33
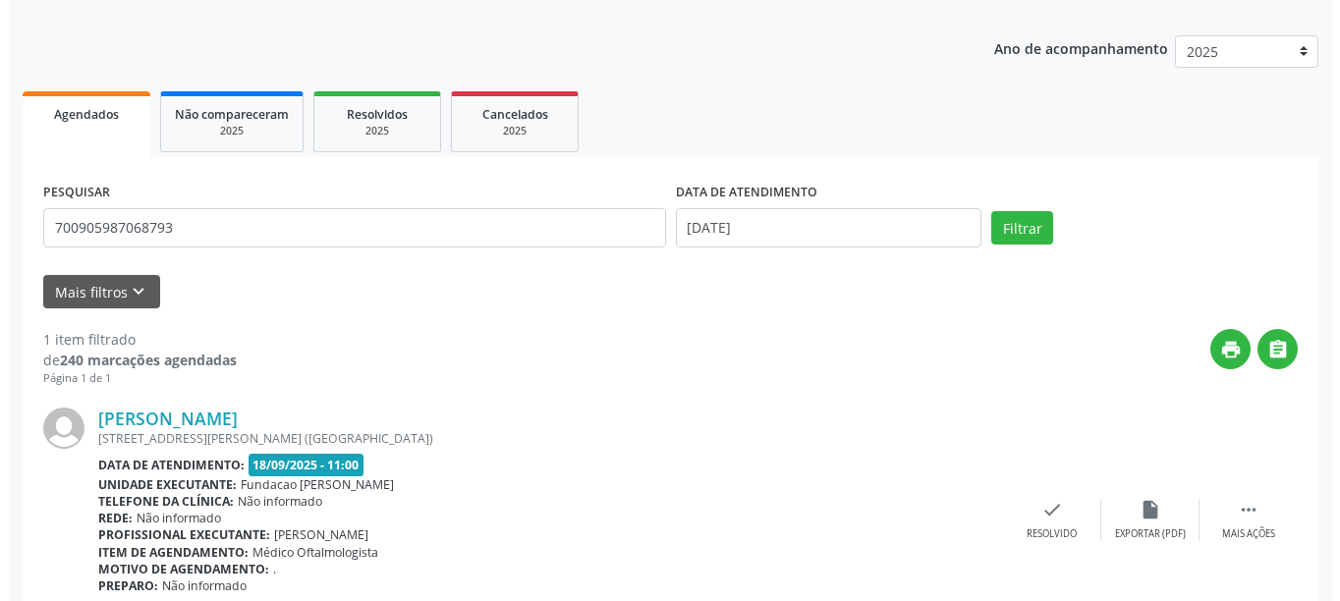
scroll to position [288, 0]
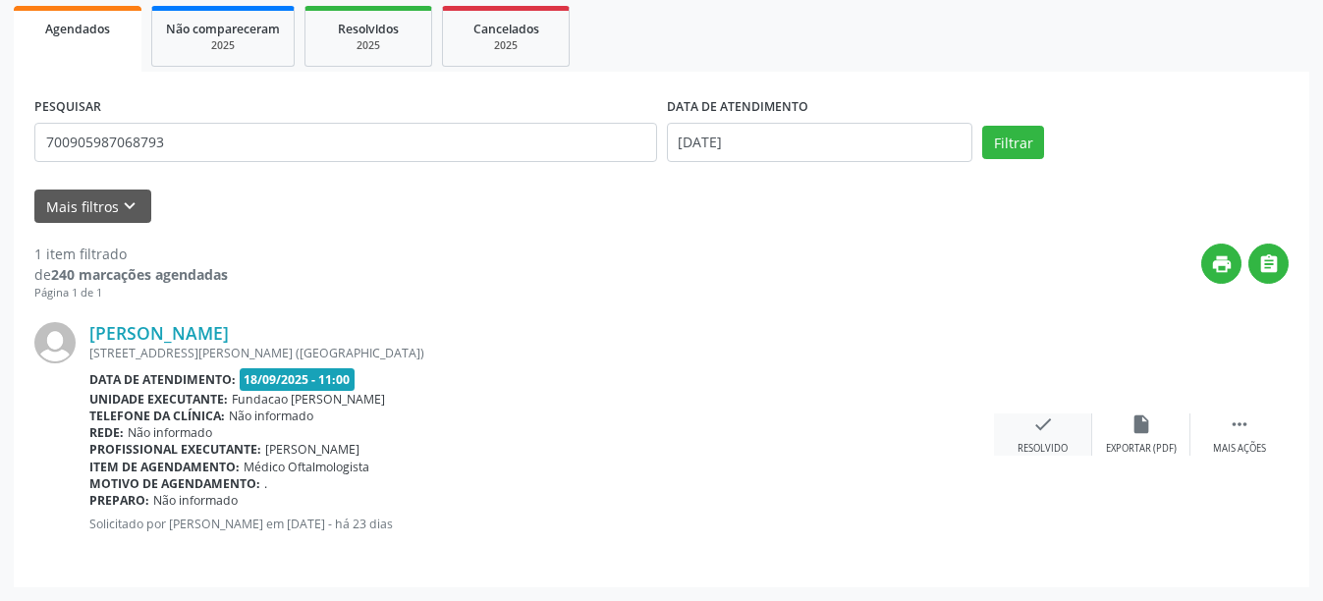
click at [1047, 418] on icon "check" at bounding box center [1043, 425] width 22 height 22
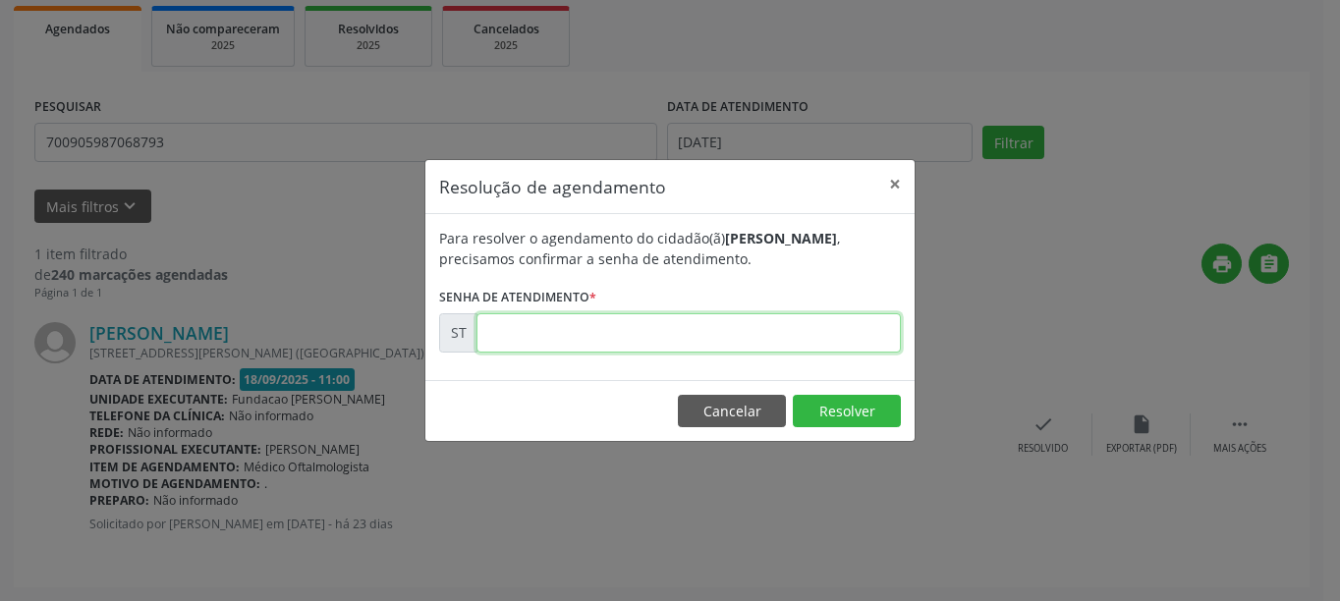
click at [582, 339] on input "text" at bounding box center [688, 332] width 424 height 39
type input "00018800"
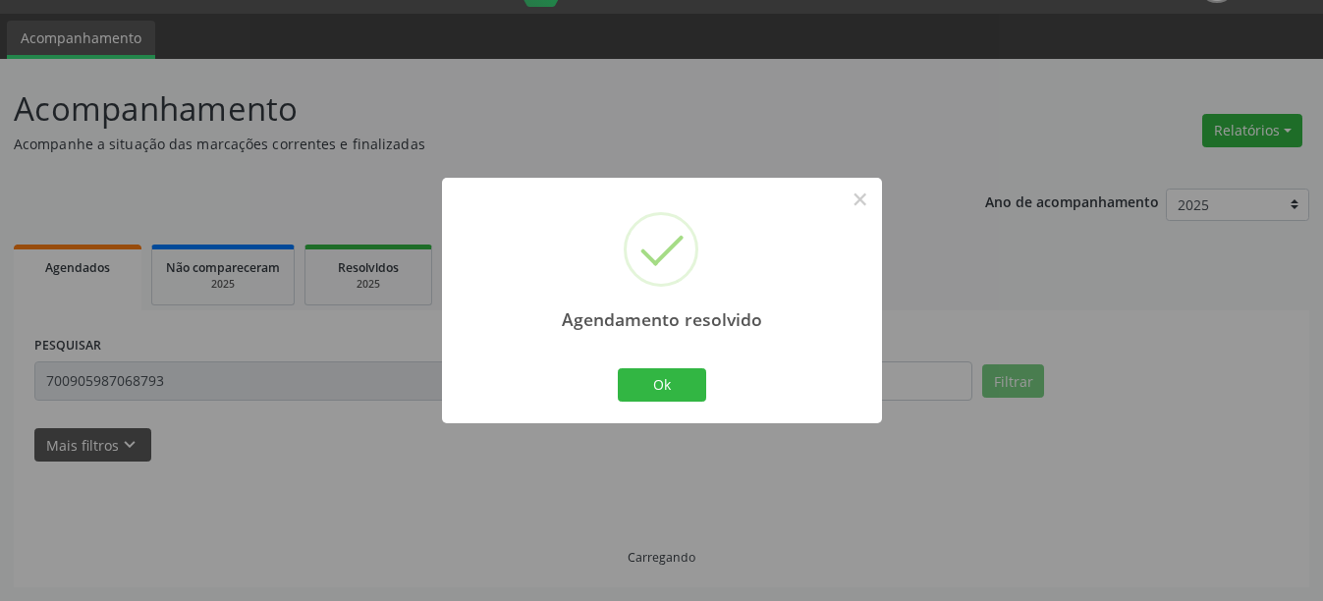
scroll to position [6, 0]
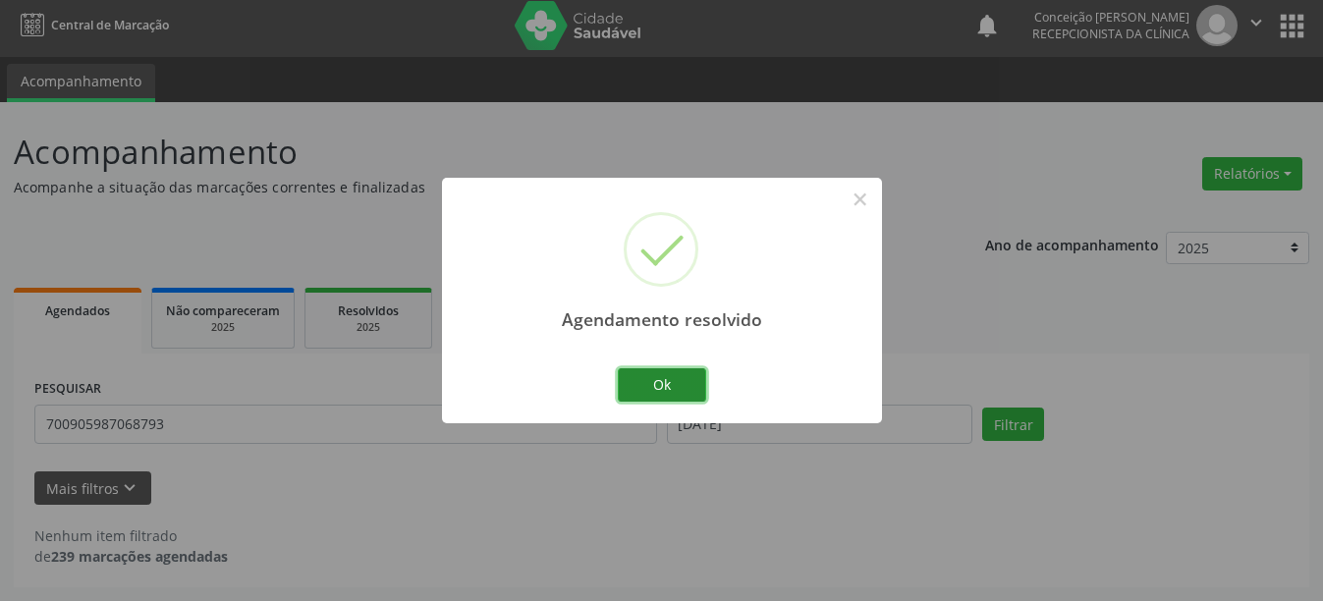
click at [670, 379] on button "Ok" at bounding box center [662, 384] width 88 height 33
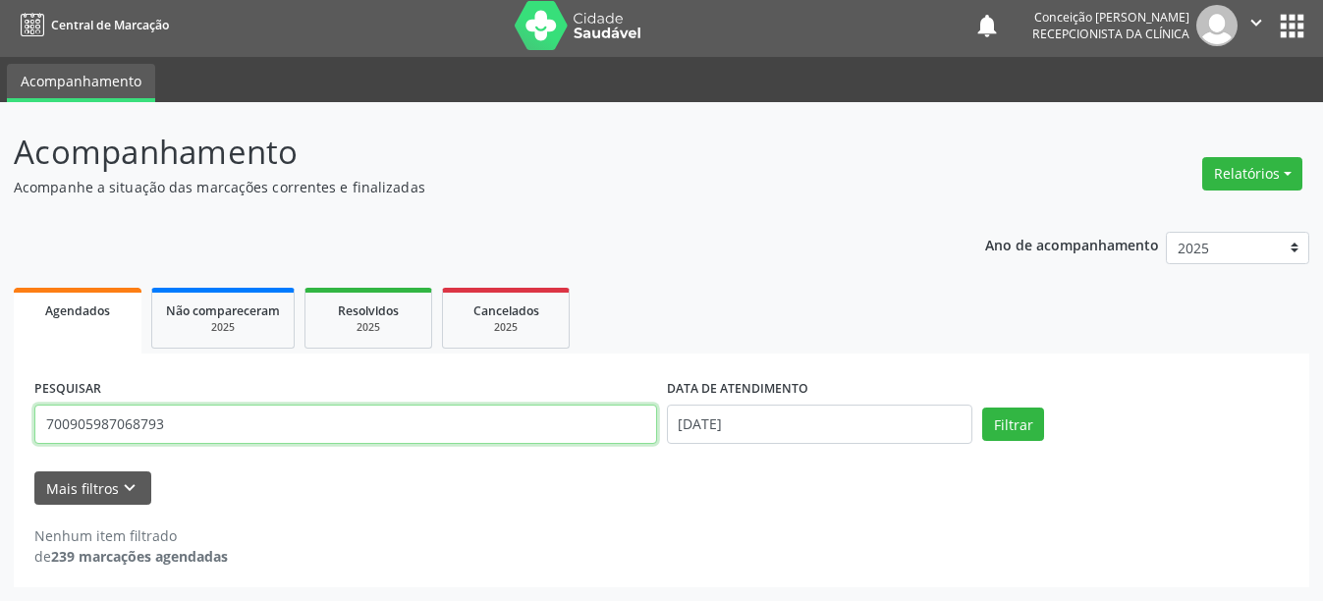
drag, startPoint x: 193, startPoint y: 430, endPoint x: 3, endPoint y: 430, distance: 189.6
click at [3, 430] on div "Acompanhamento Acompanhe a situação das marcações correntes e finalizadas Relat…" at bounding box center [661, 351] width 1323 height 499
type input "206881691760018"
click at [982, 408] on button "Filtrar" at bounding box center [1013, 424] width 62 height 33
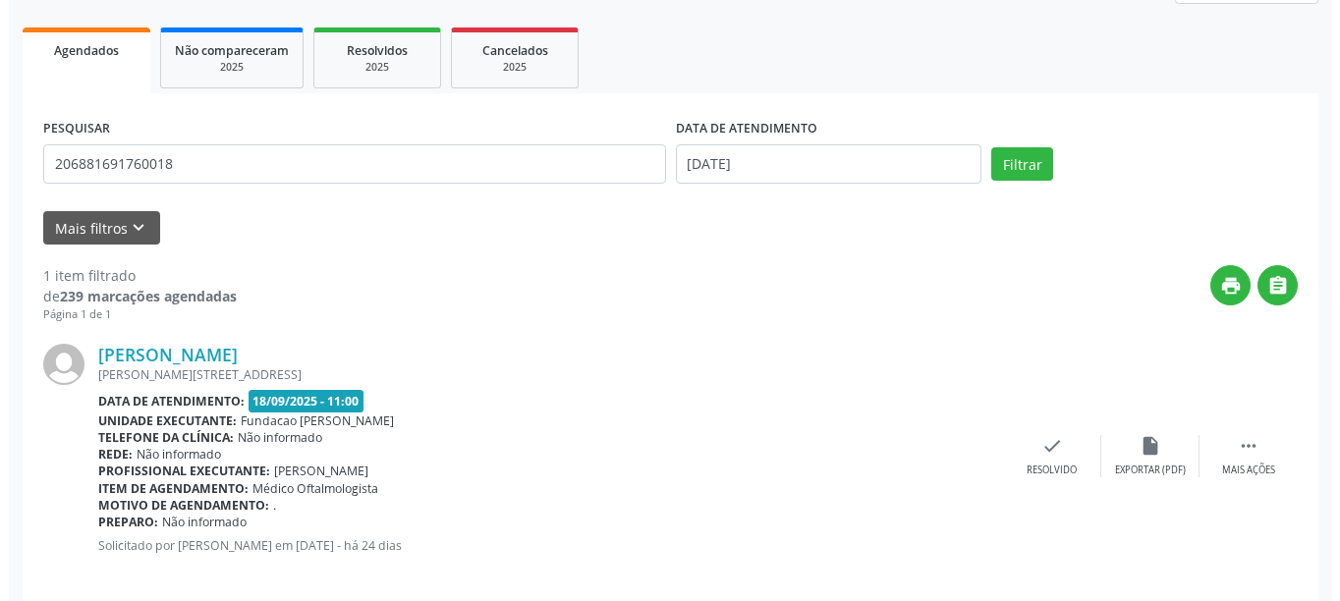
scroll to position [288, 0]
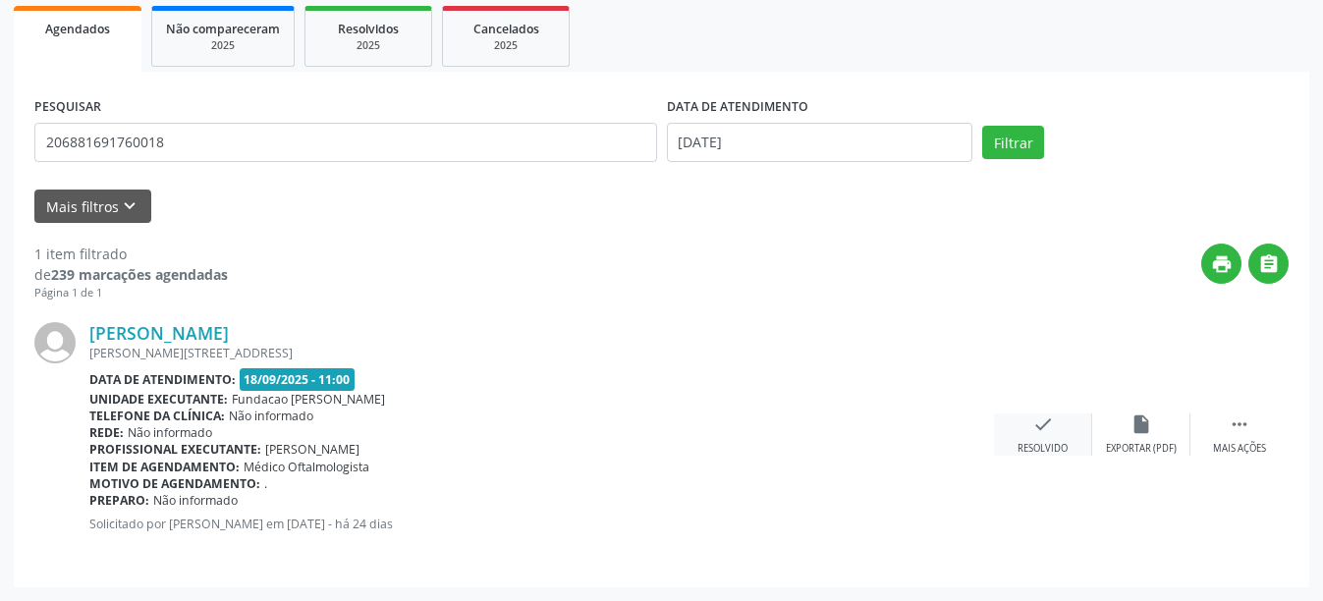
click at [1021, 449] on div "Resolvido" at bounding box center [1043, 449] width 50 height 14
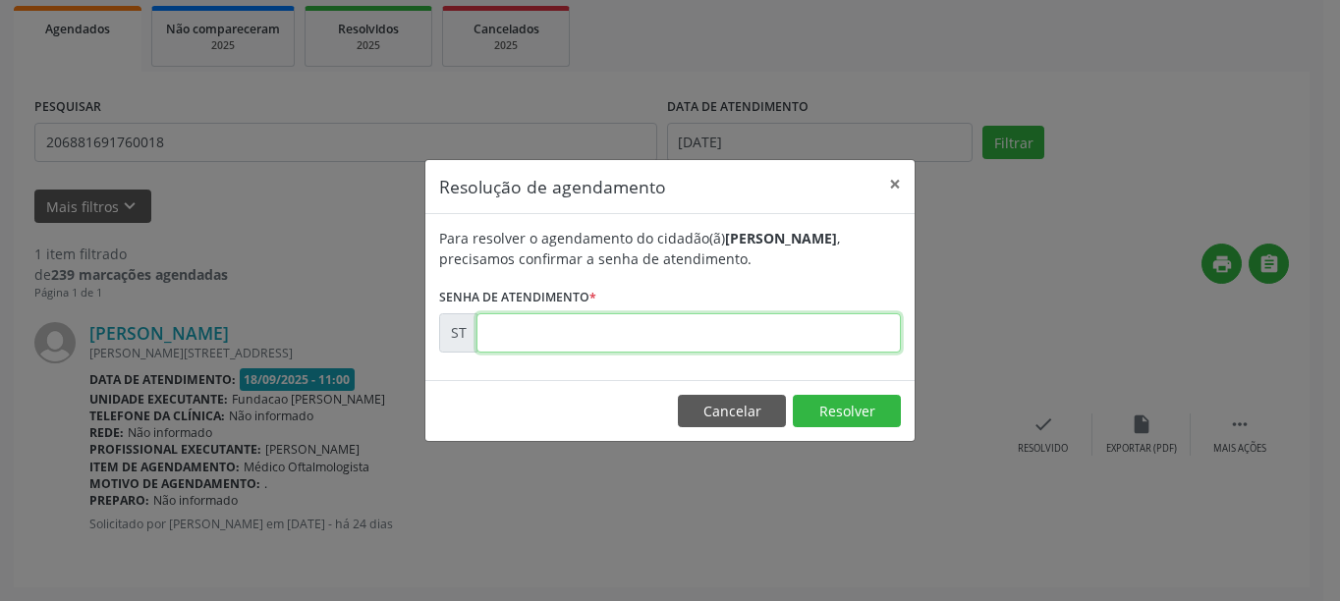
click at [686, 343] on input "text" at bounding box center [688, 332] width 424 height 39
type input "00018013"
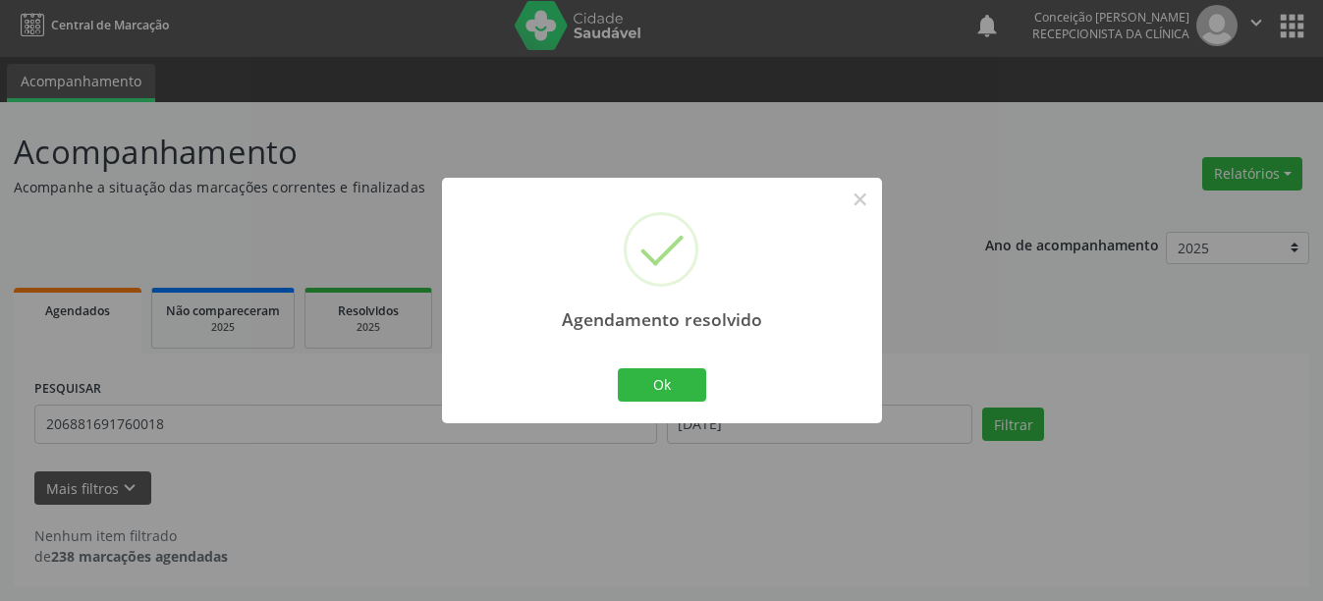
scroll to position [6, 0]
click at [635, 382] on button "Ok" at bounding box center [662, 384] width 88 height 33
